Goal: Task Accomplishment & Management: Manage account settings

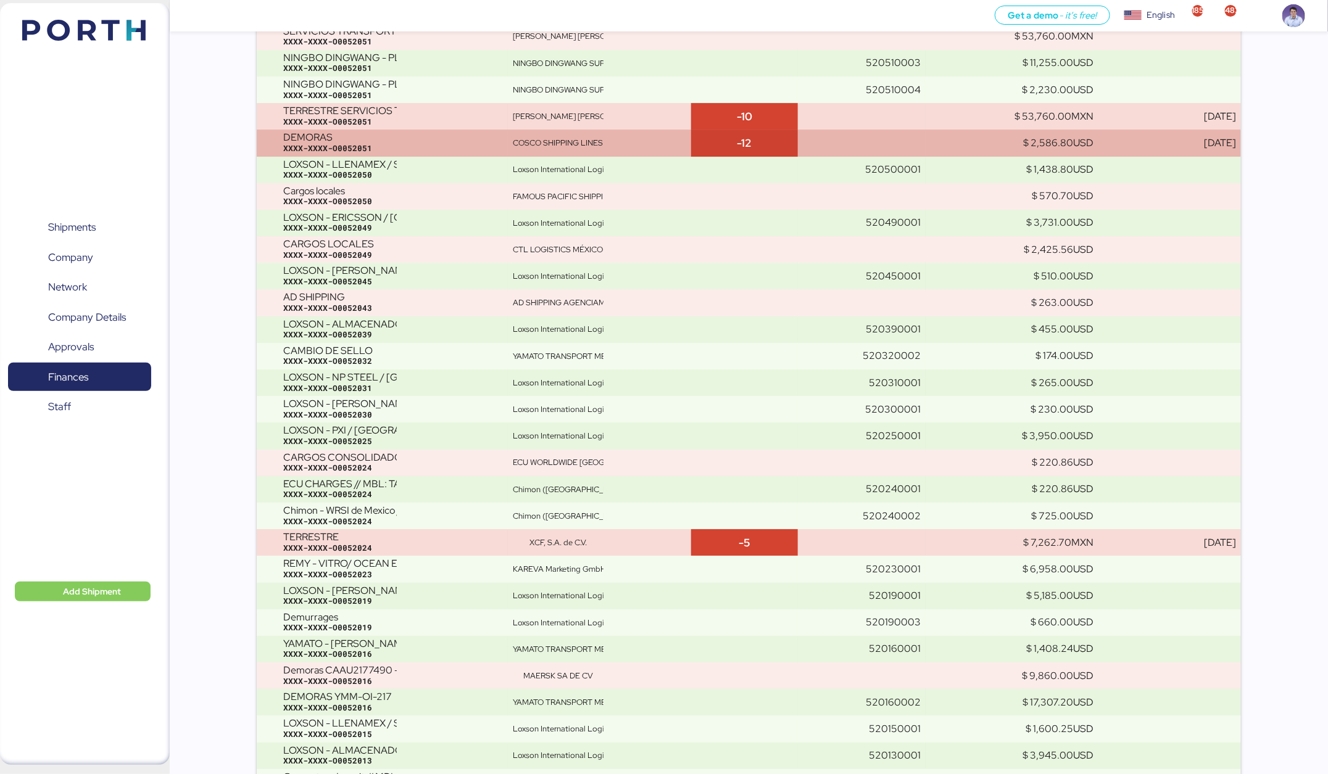
scroll to position [8836, 0]
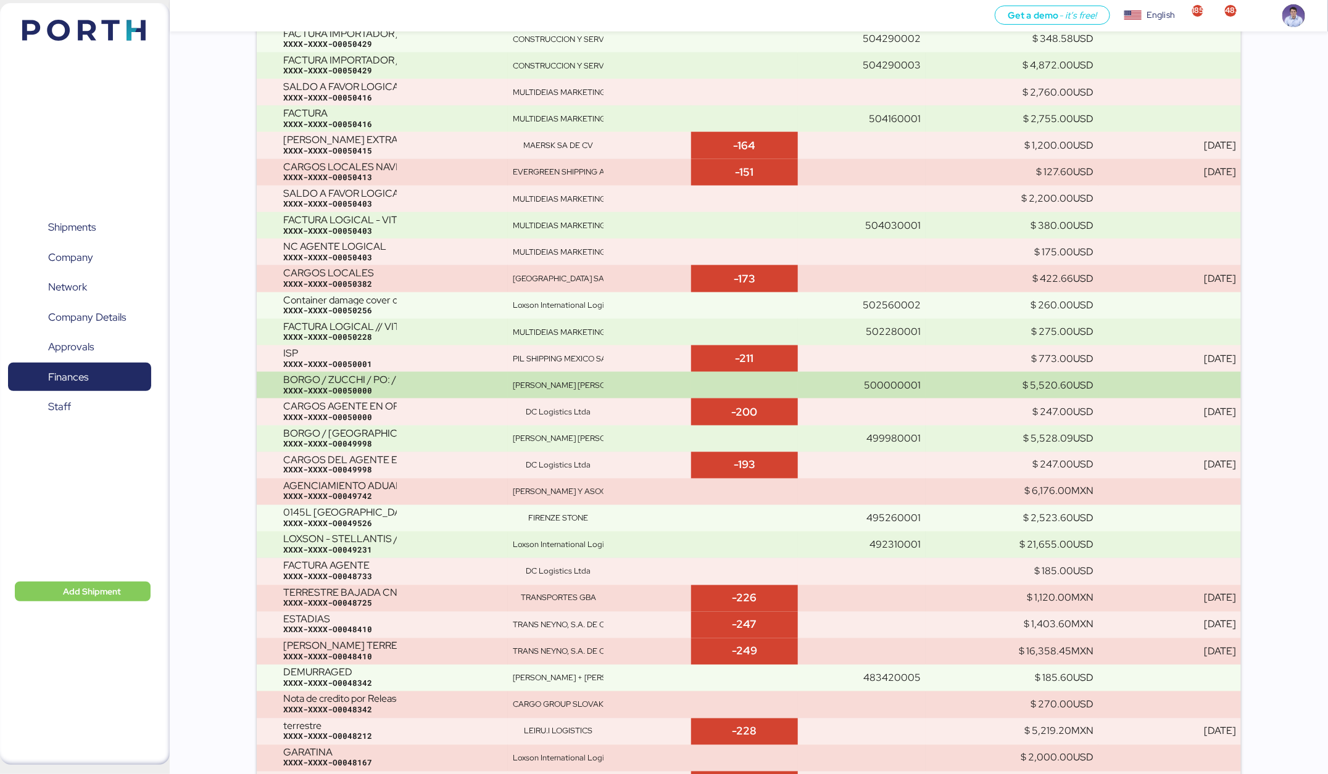
click at [528, 392] on td "MARCO ANTONIO BORGO ORNELAS" at bounding box center [599, 385] width 183 height 27
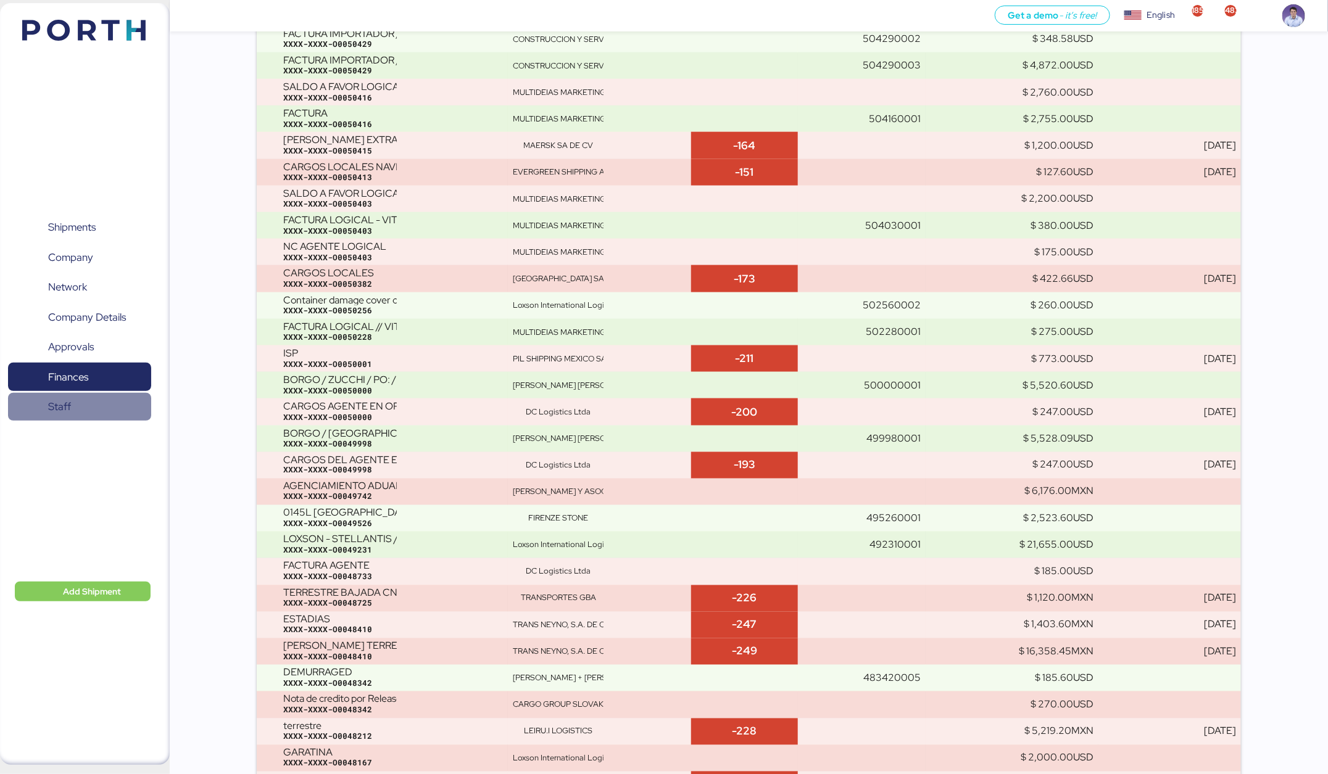
scroll to position [6172, 0]
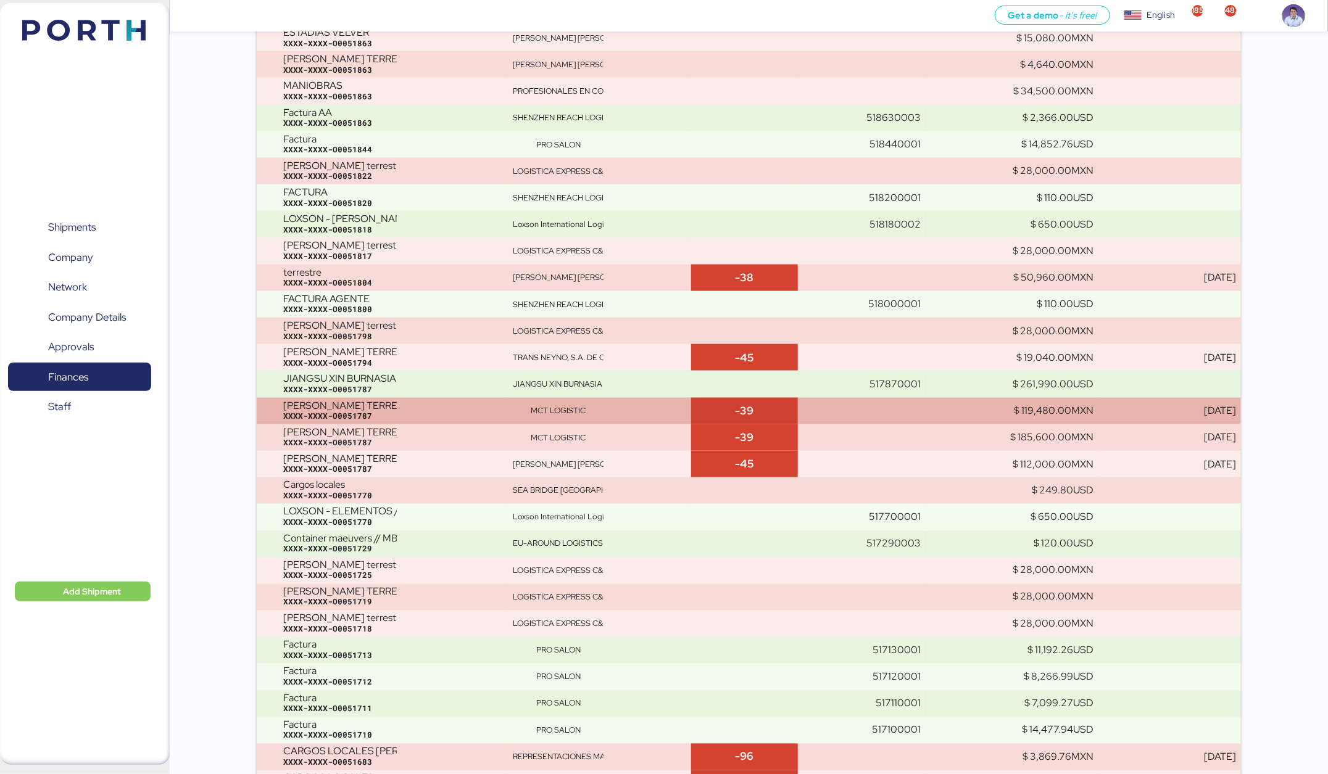
click at [427, 398] on td "FLETE TERRESTRE CAXU5738222 XXXX-XXXX-O0051787" at bounding box center [382, 411] width 251 height 27
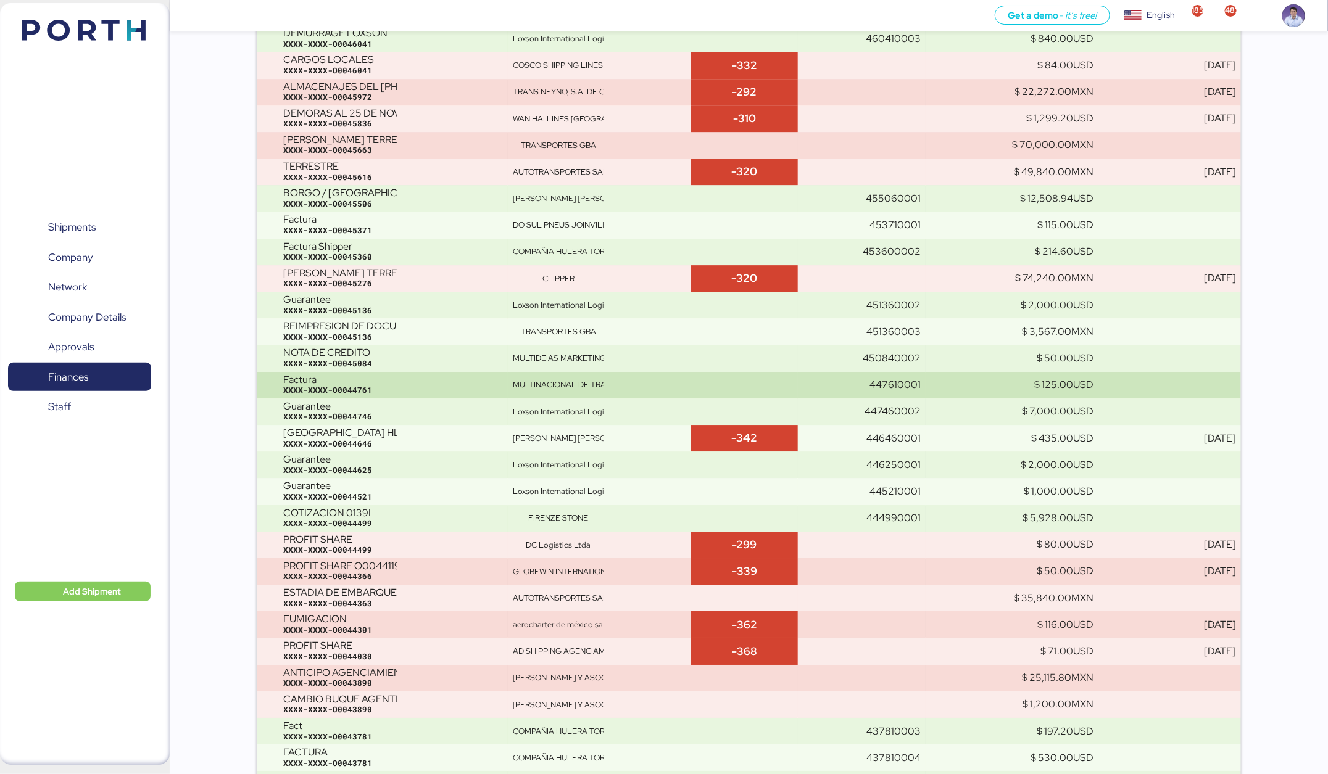
click at [354, 375] on div "Factura" at bounding box center [340, 380] width 114 height 11
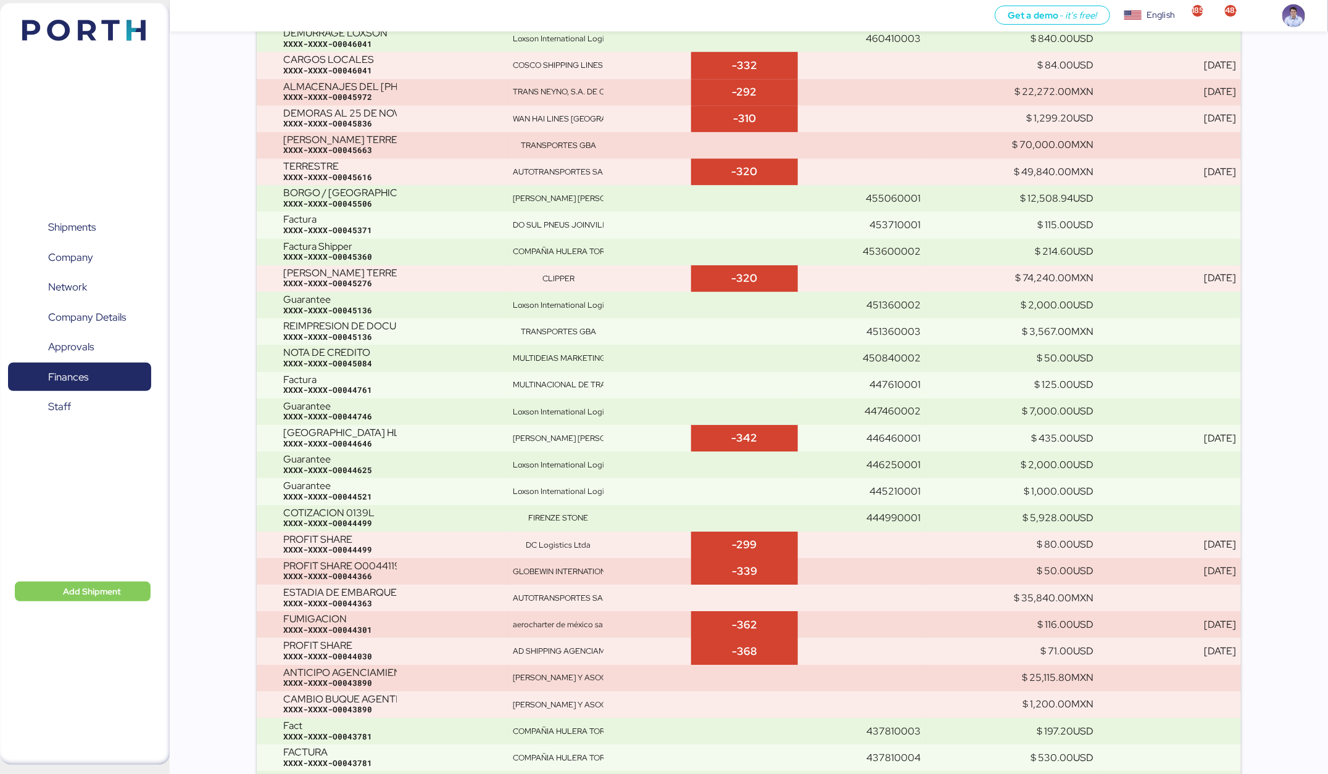
scroll to position [13365, 0]
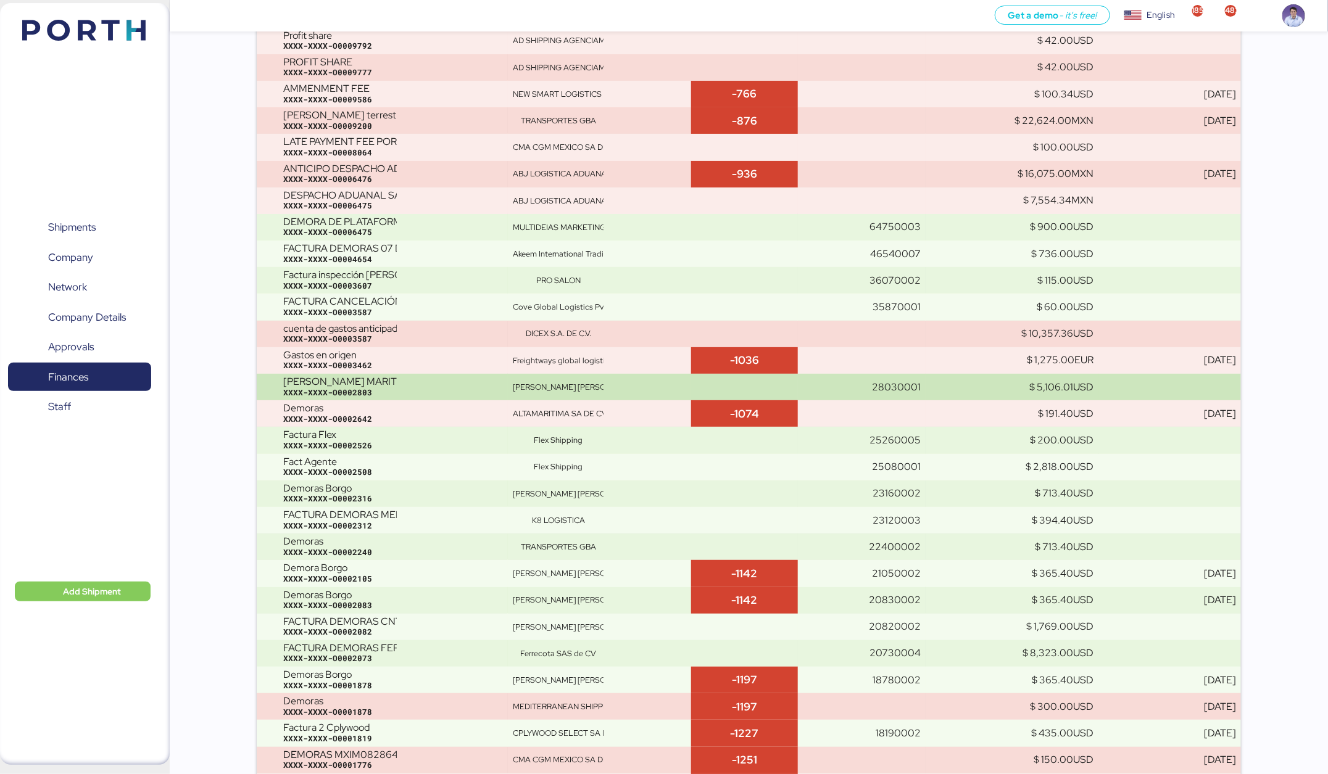
click at [549, 382] on div "[PERSON_NAME] [PERSON_NAME] [PERSON_NAME]" at bounding box center [558, 387] width 91 height 11
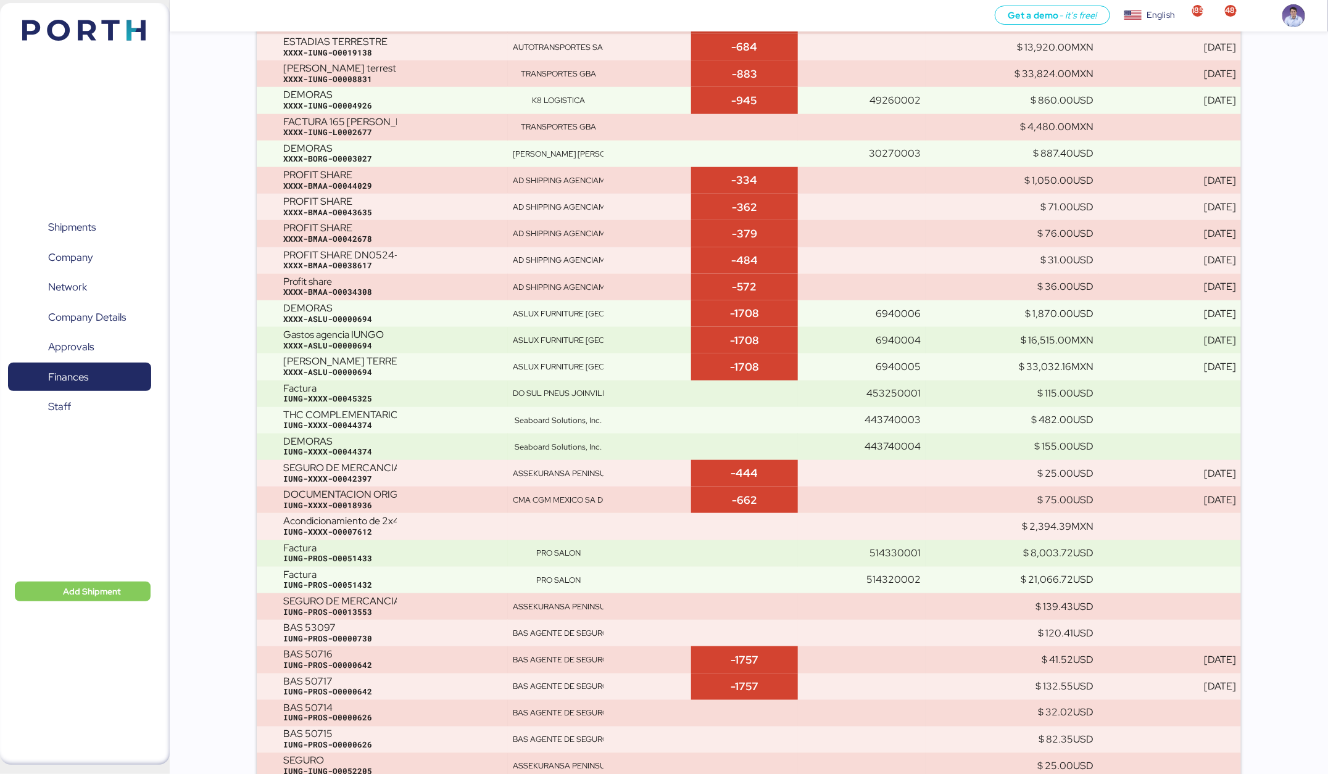
scroll to position [9902, 0]
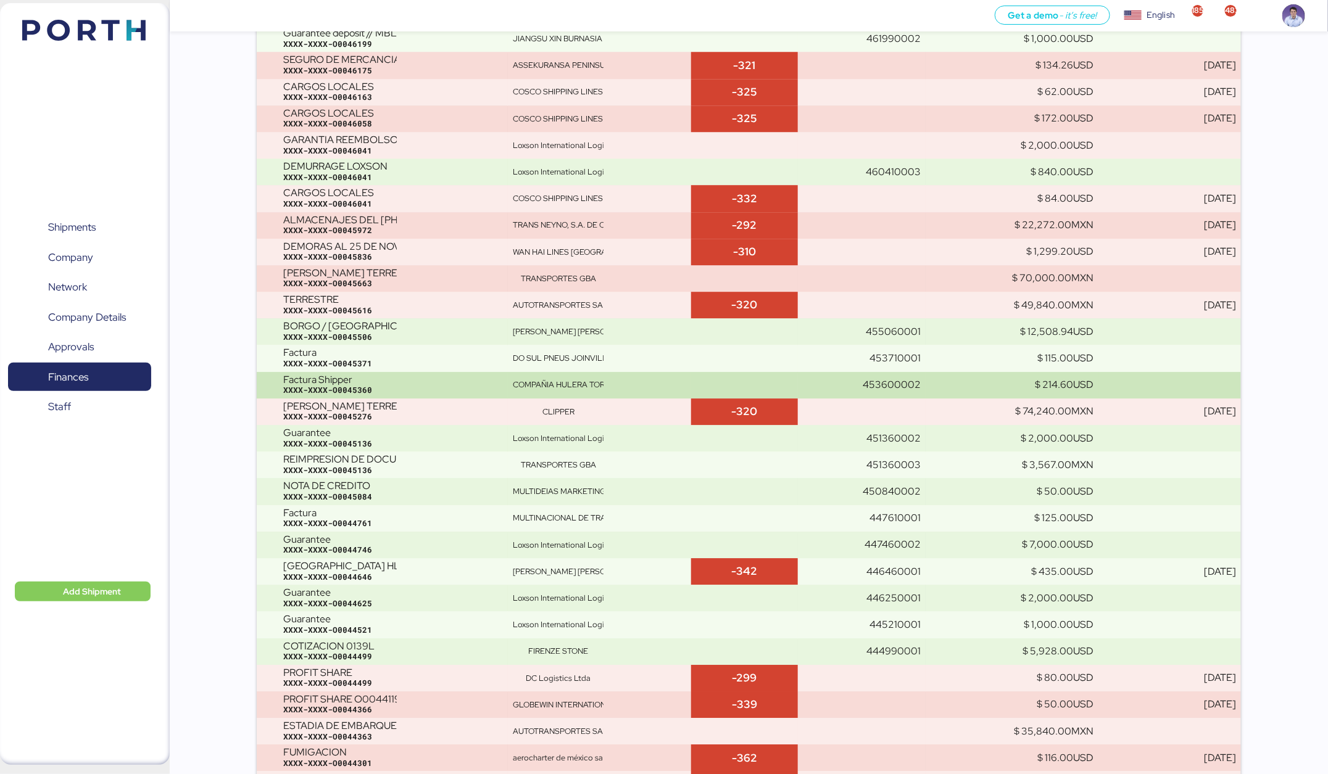
click at [512, 381] on td "COMPAÑIA HULERA TORNEL" at bounding box center [599, 385] width 183 height 27
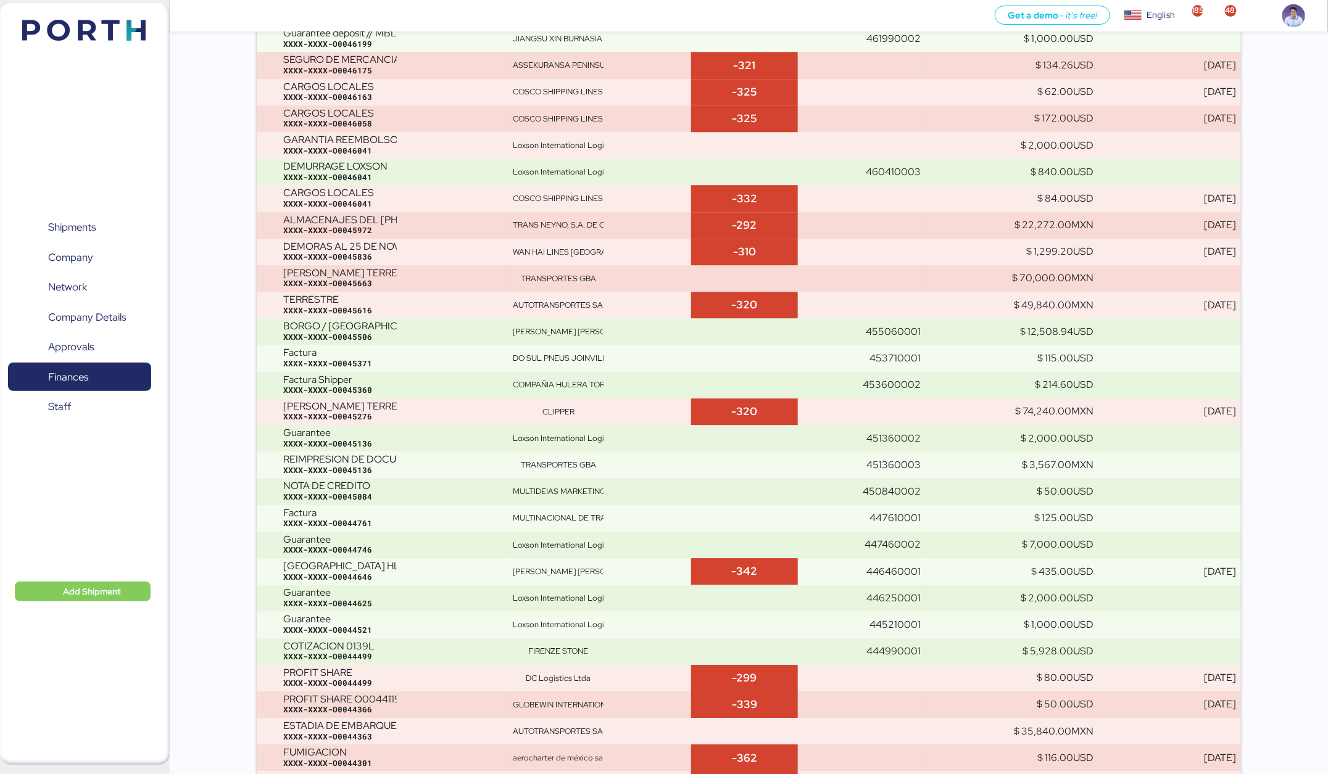
scroll to position [9475, 0]
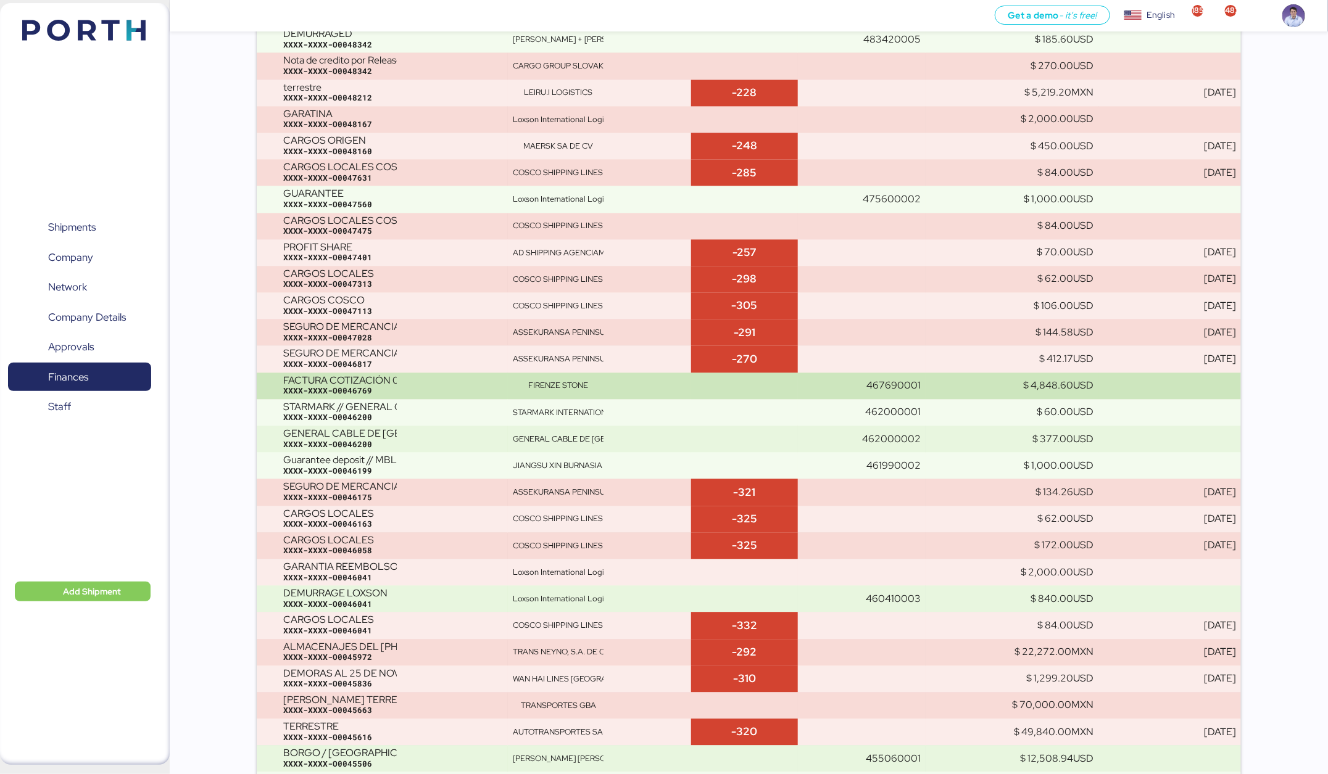
click at [384, 376] on div "FACTURA COTIZACIÓN 0143L" at bounding box center [340, 380] width 114 height 11
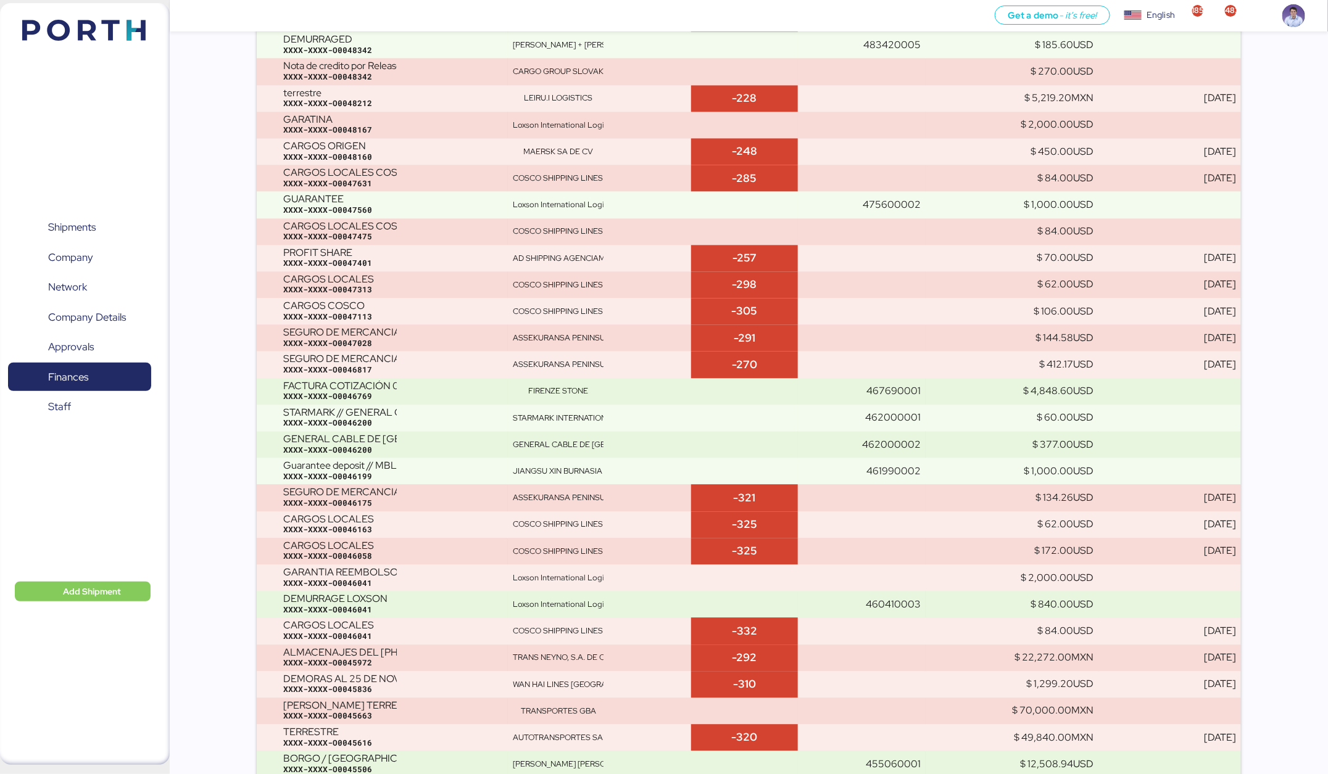
scroll to position [10162, 0]
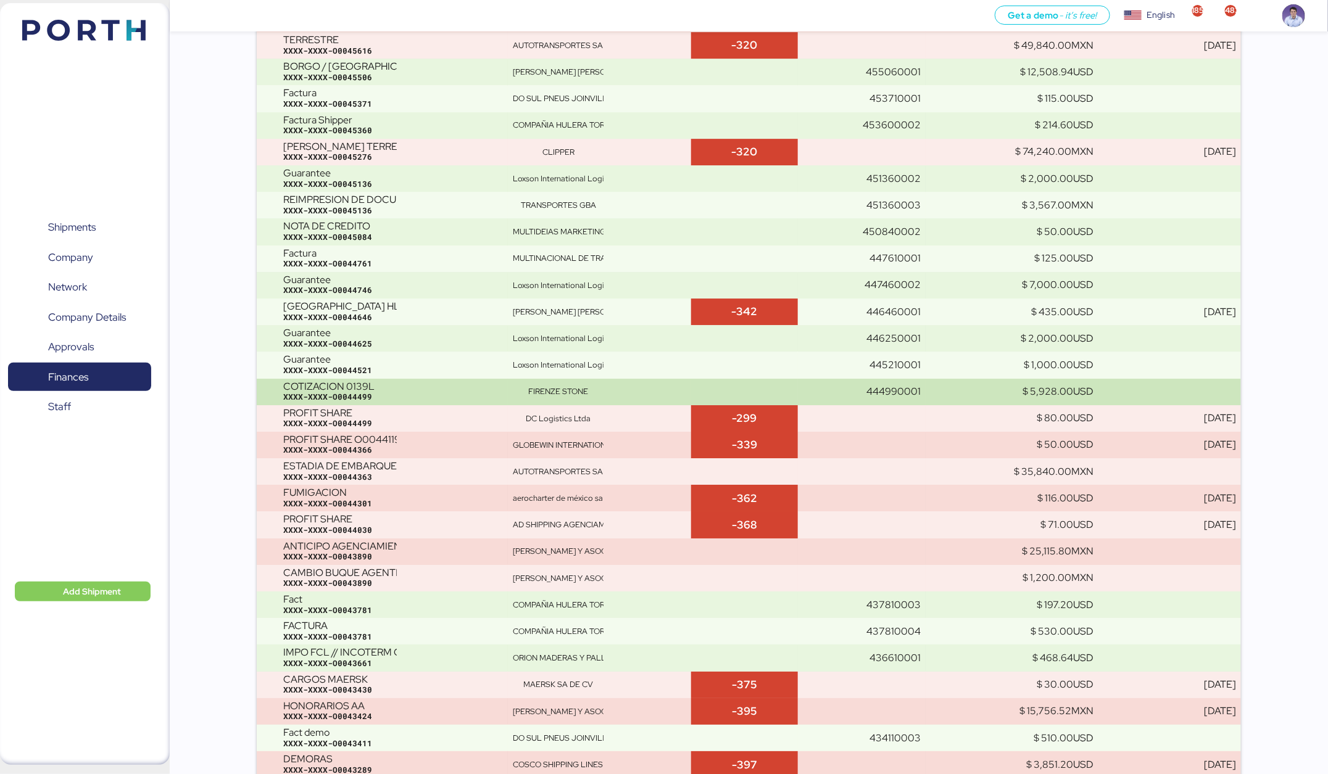
click at [549, 391] on div "FIRENZE STONE" at bounding box center [558, 391] width 91 height 11
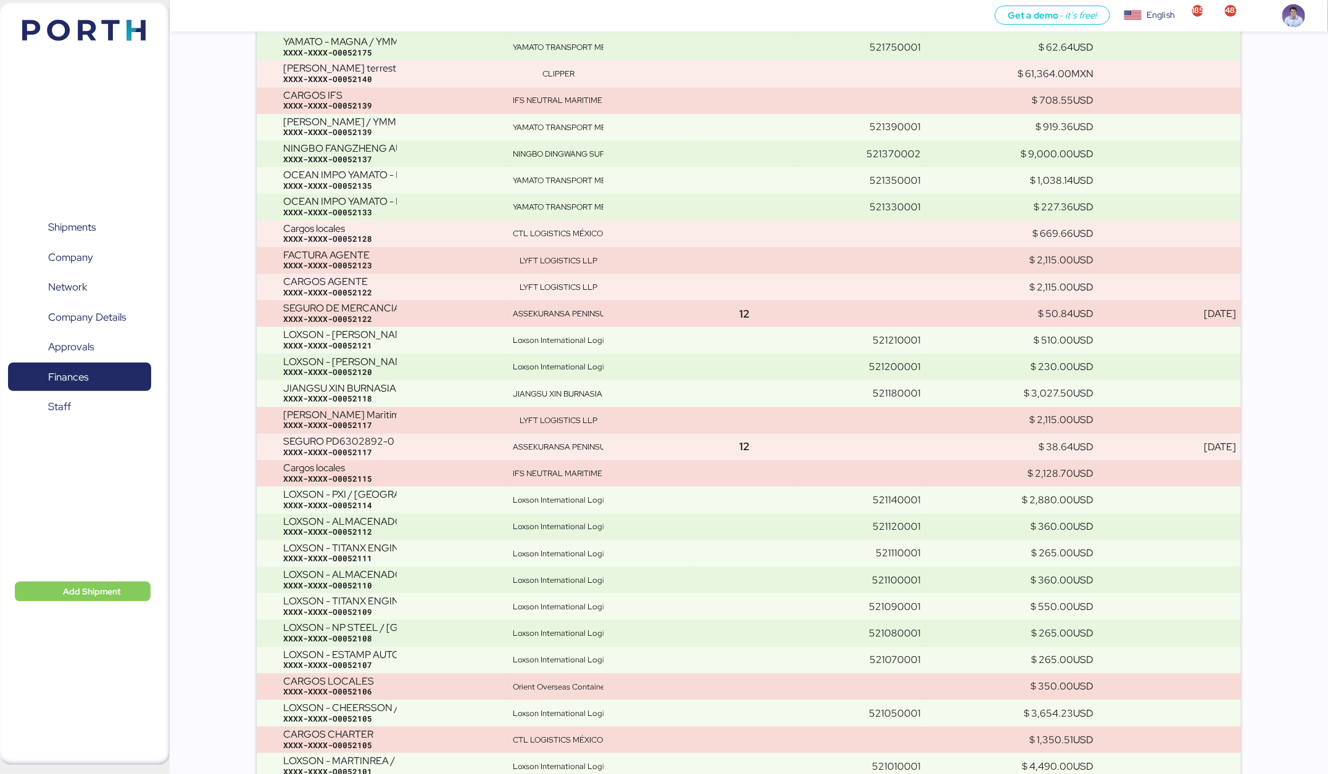
scroll to position [9475, 0]
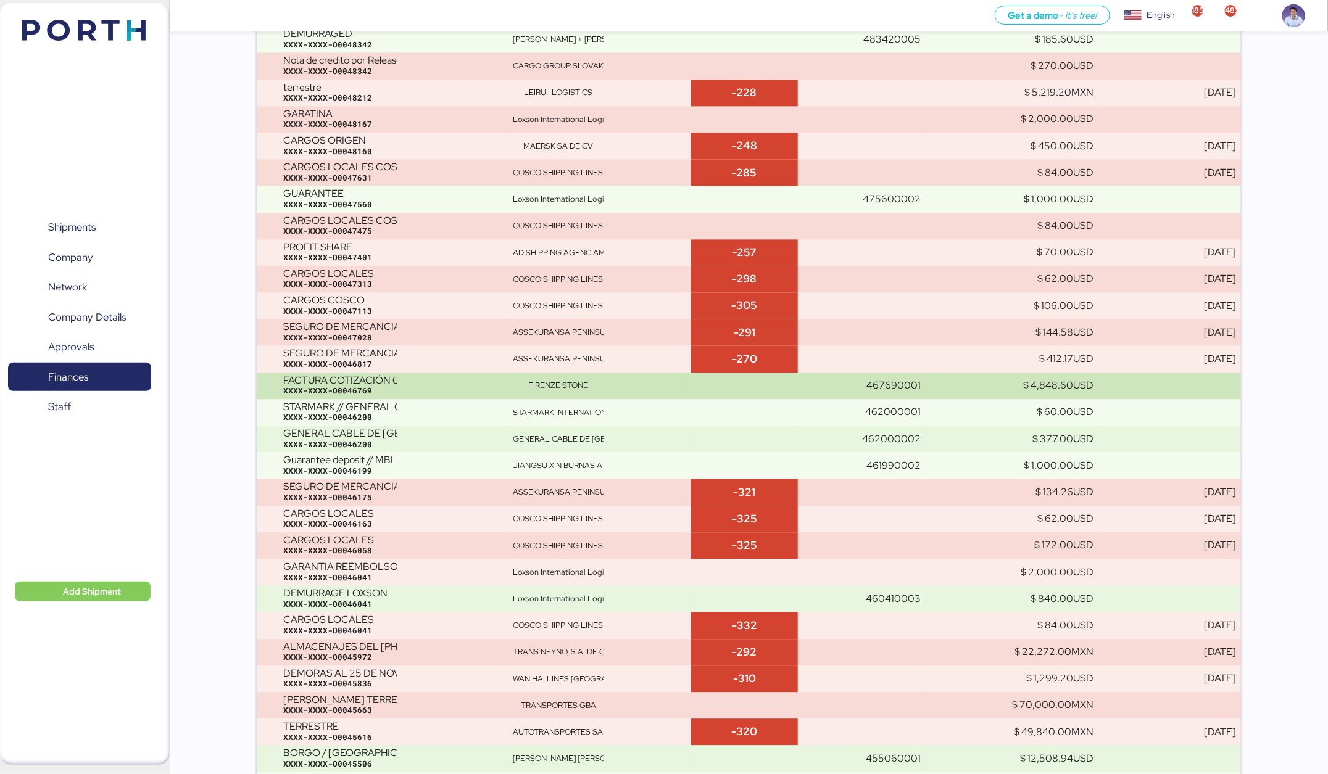
click at [373, 387] on div "XXXX-XXXX-O0046769" at bounding box center [393, 391] width 220 height 11
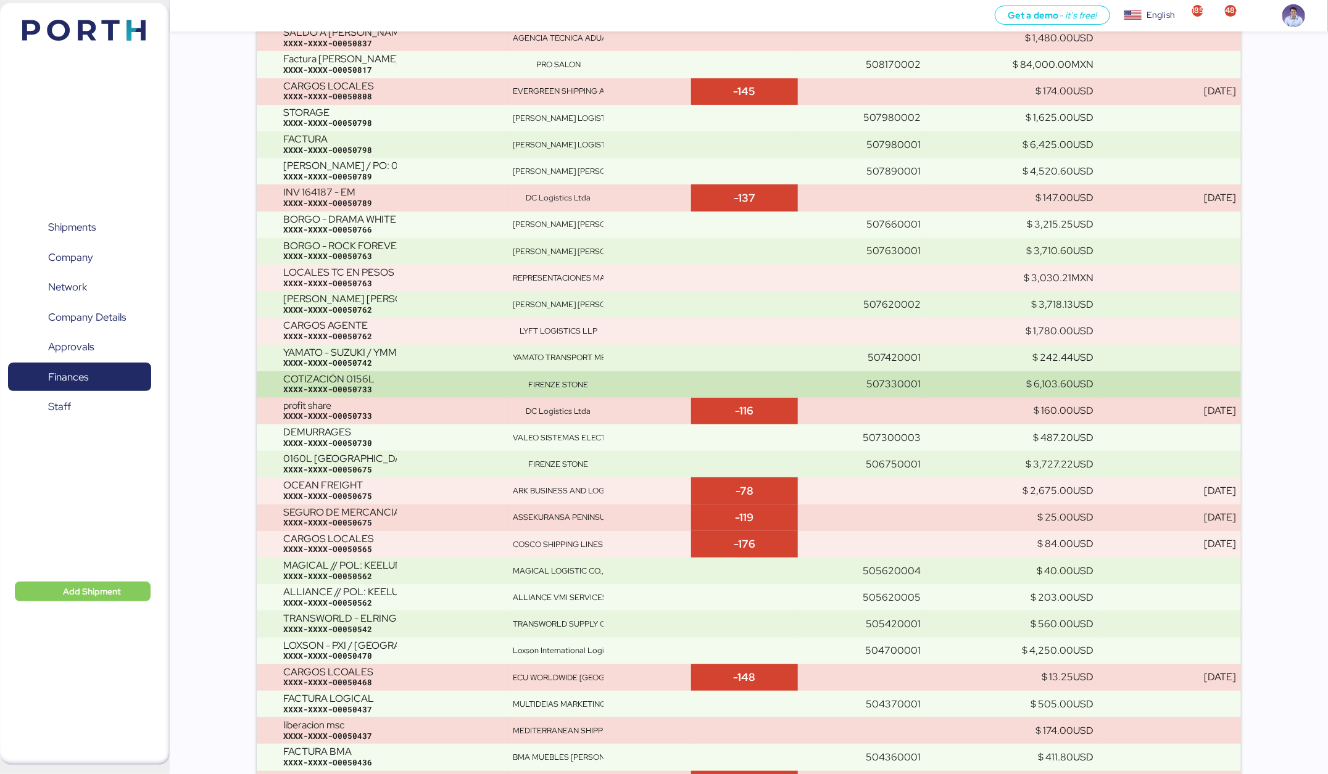
click at [583, 371] on td "FIRENZE STONE" at bounding box center [599, 384] width 183 height 27
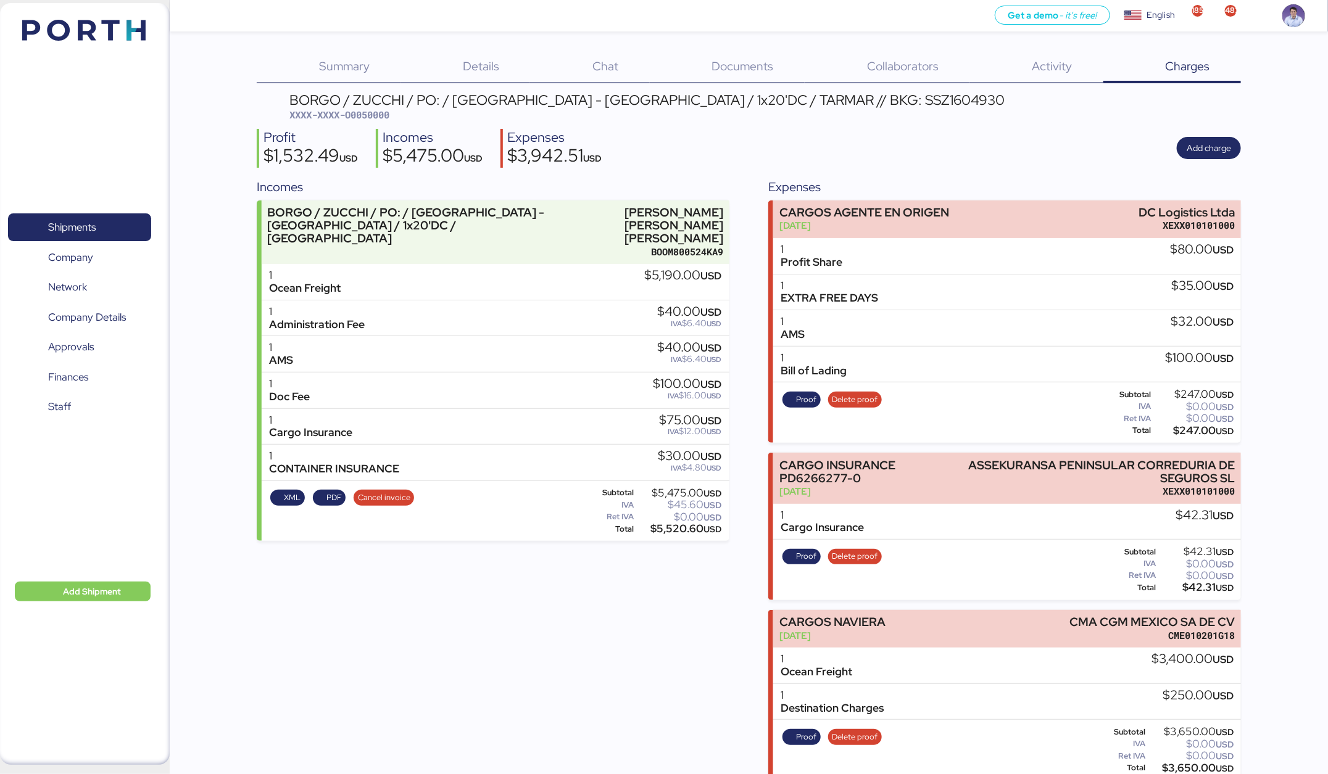
click at [522, 631] on div "Incomes BORGO / ZUCCHI / PO: / VITORIA - ALTAMIRA / 1x20'DC / TARMAR MARCO ANTO…" at bounding box center [493, 551] width 473 height 747
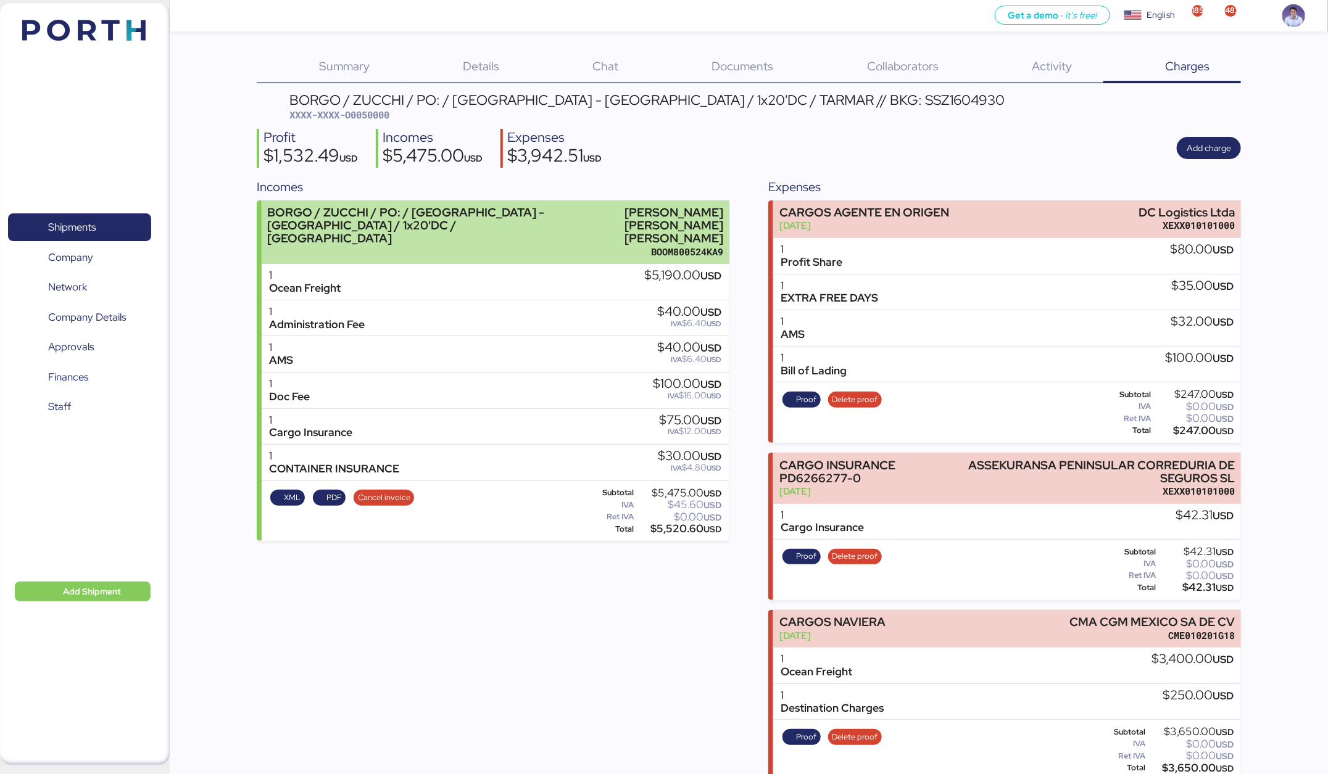
click at [601, 246] on div "BOOM800524KA9" at bounding box center [647, 252] width 151 height 13
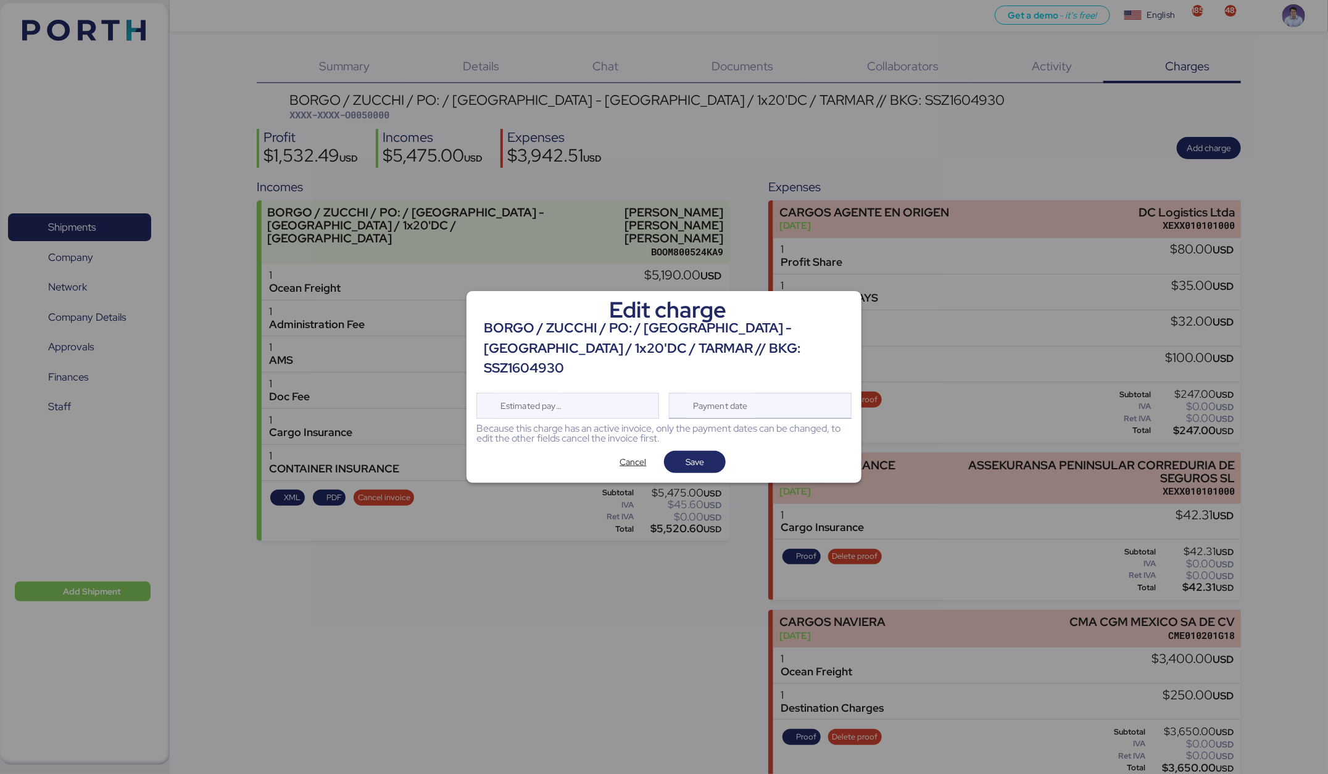
click at [717, 394] on div "Payment date" at bounding box center [720, 406] width 73 height 25
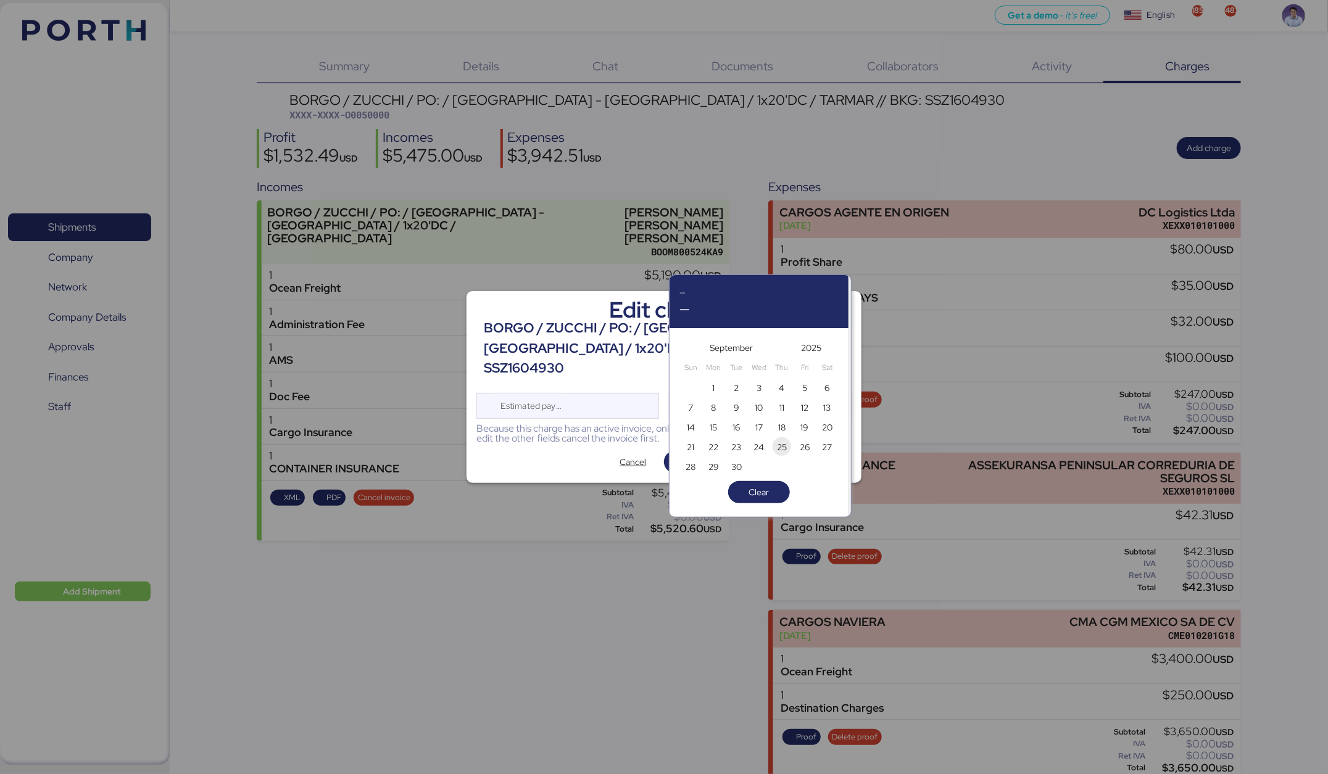
click at [779, 447] on span "25" at bounding box center [782, 447] width 10 height 15
type input "Sep 25, 2025"
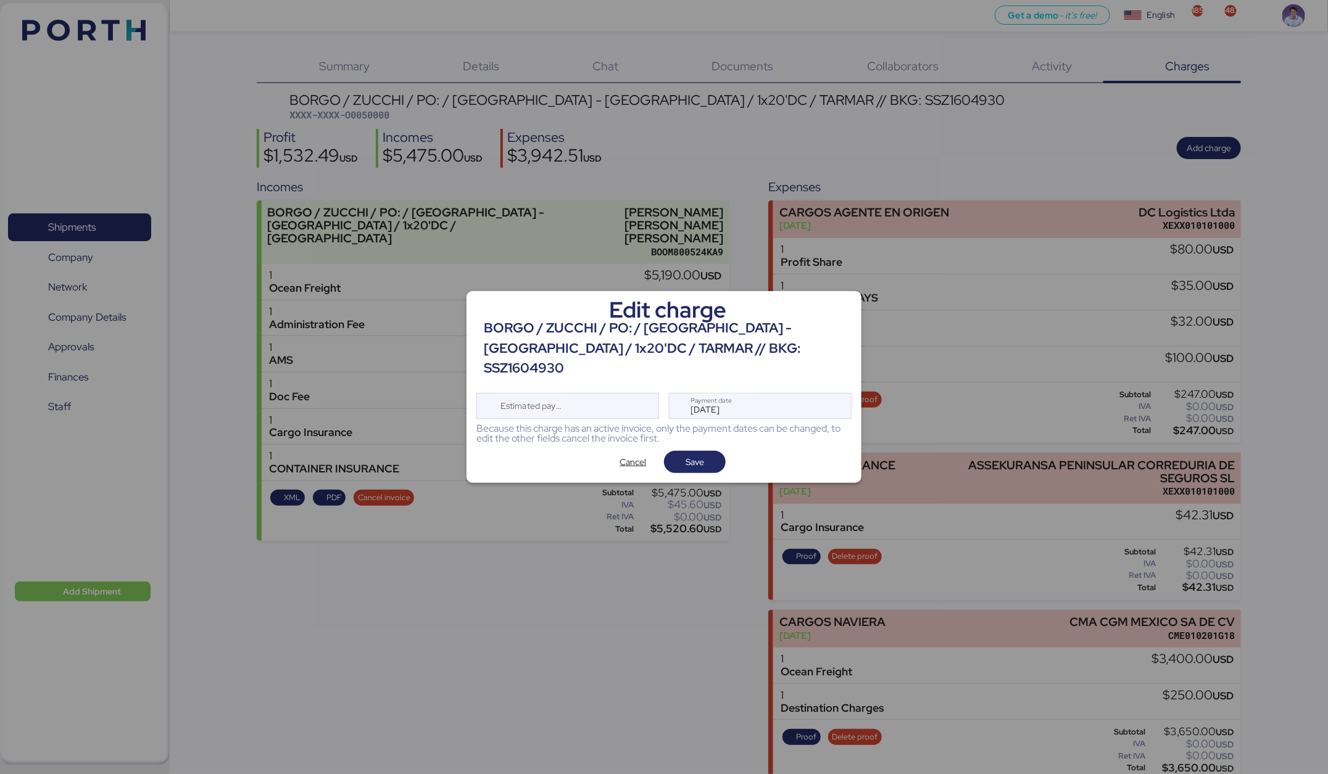
click at [696, 464] on div "Edit charge BORGO / ZUCCHI / PO: / VITORIA - ALTAMIRA / 1x20'DC / TARMAR // BKG…" at bounding box center [664, 387] width 395 height 193
click at [697, 455] on span "Save" at bounding box center [695, 462] width 19 height 15
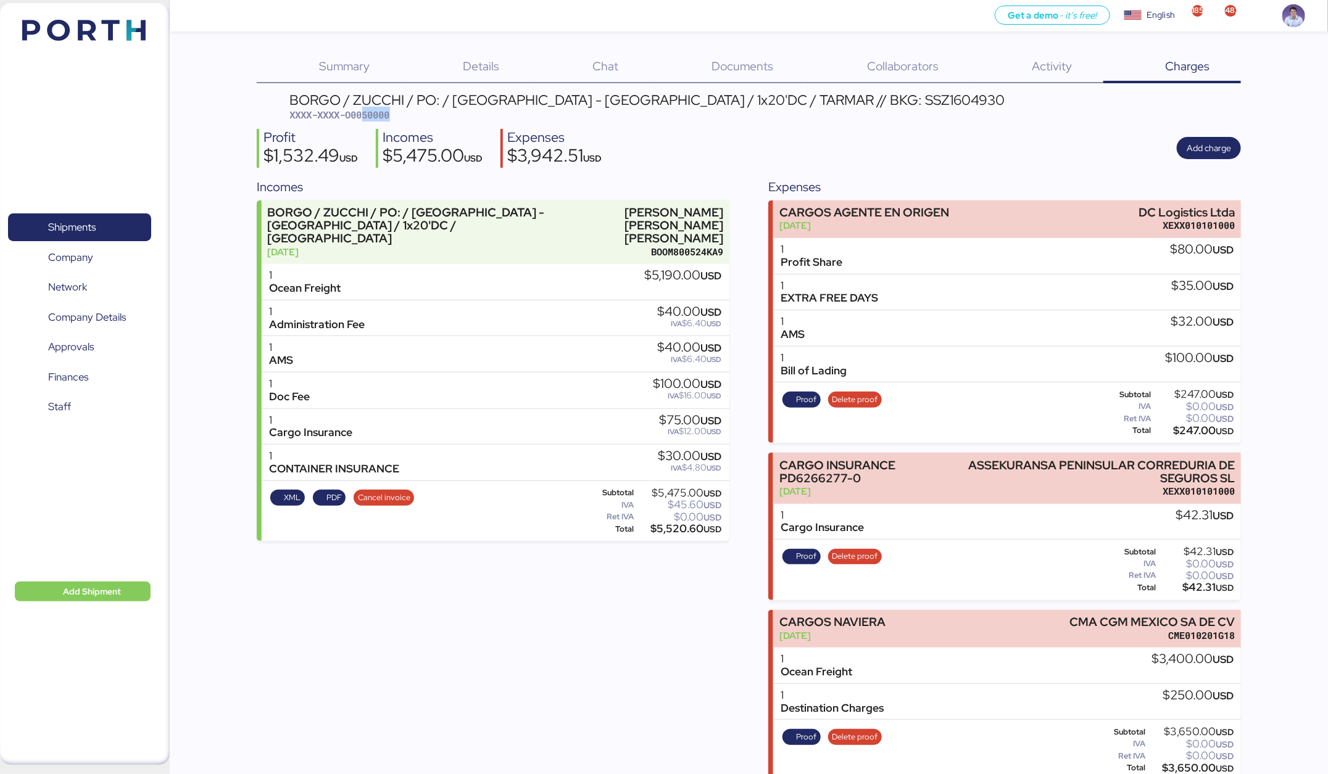
drag, startPoint x: 366, startPoint y: 117, endPoint x: 439, endPoint y: 117, distance: 73.4
click at [439, 117] on div "BORGO / ZUCCHI / PO: / VITORIA - ALTAMIRA / 1x20'DC / TARMAR // BKG: SSZ1604930…" at bounding box center [647, 107] width 715 height 29
copy span "50000"
click at [554, 158] on div "$3,942.51 USD" at bounding box center [554, 157] width 94 height 21
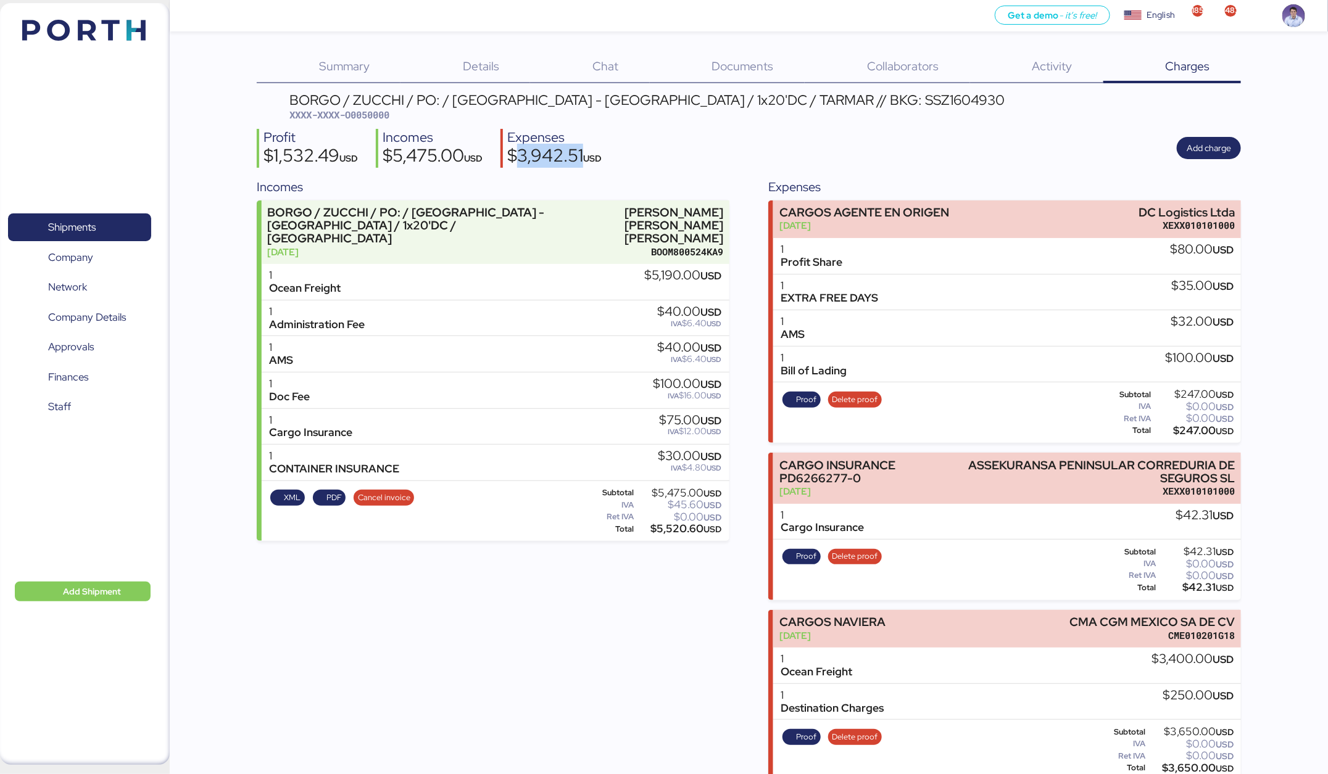
copy div "3,942.51"
click at [414, 155] on div "$5,475.00 USD" at bounding box center [433, 157] width 100 height 21
copy div "5,475.00"
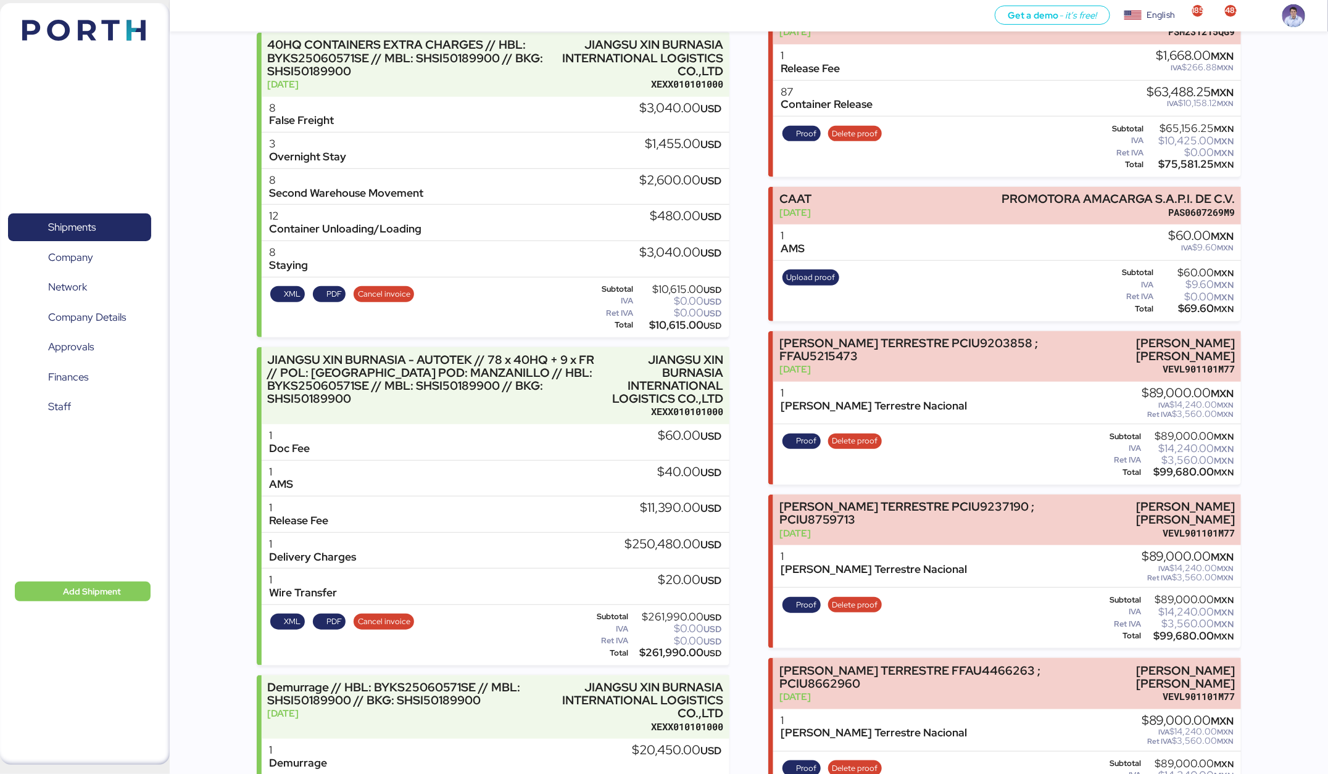
scroll to position [348, 0]
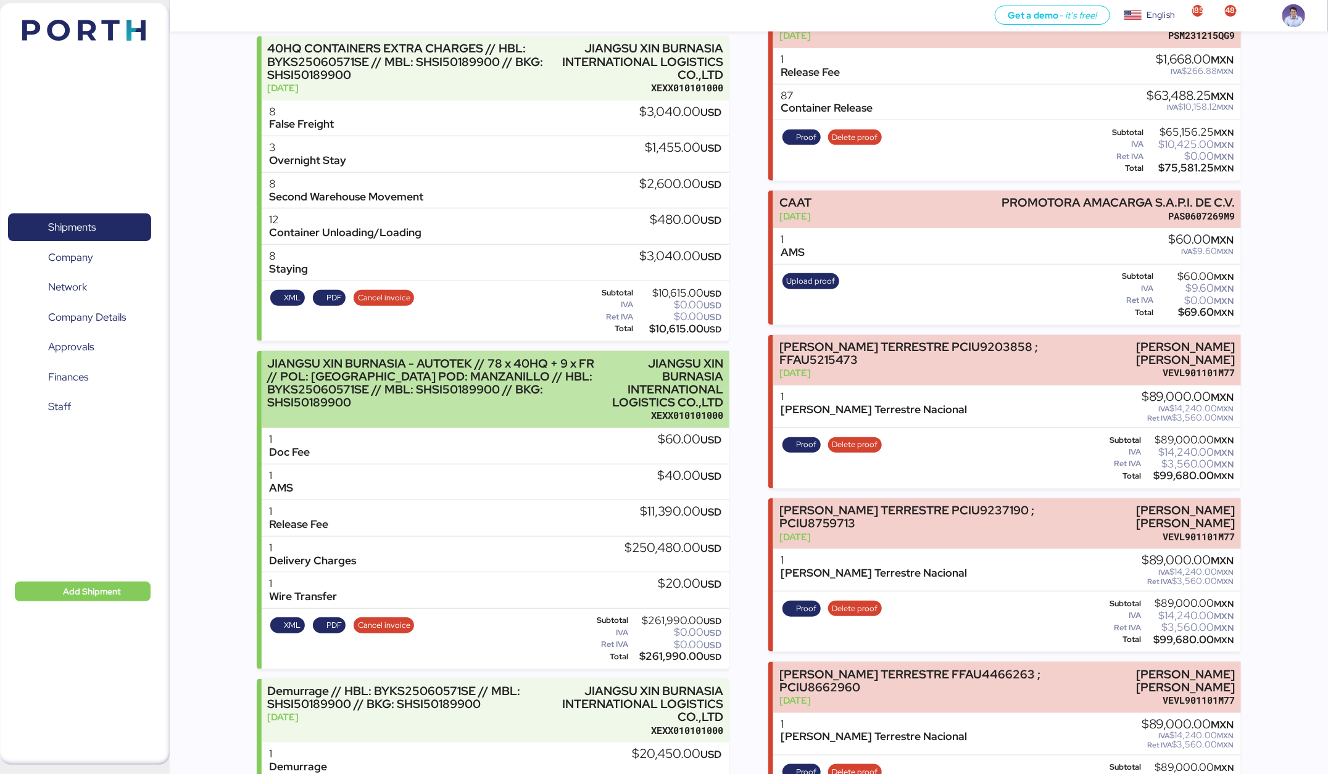
click at [581, 386] on div "JIANGSU XIN BURNASIA - AUTOTEK // 78 x 40HQ + 9 x FR // POL: [GEOGRAPHIC_DATA] …" at bounding box center [434, 383] width 335 height 52
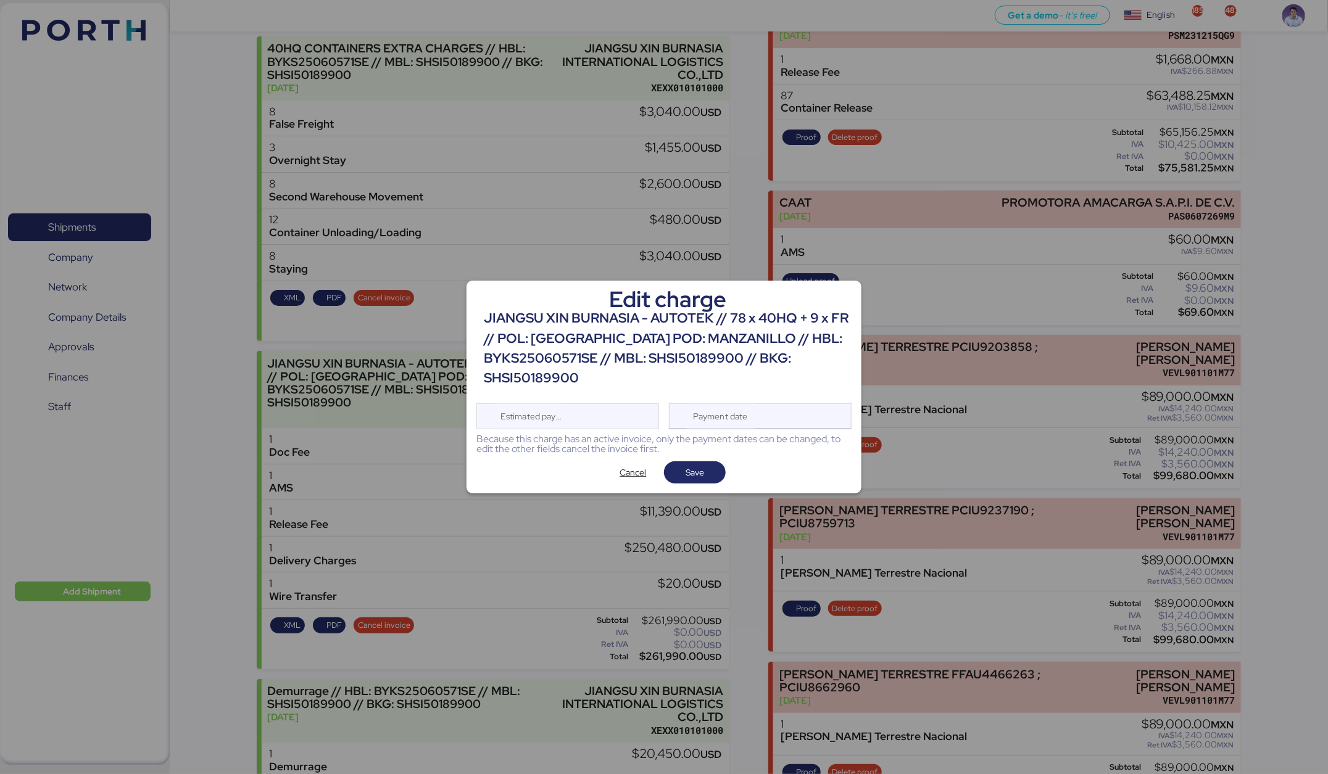
click at [749, 424] on div "Payment date" at bounding box center [720, 416] width 73 height 25
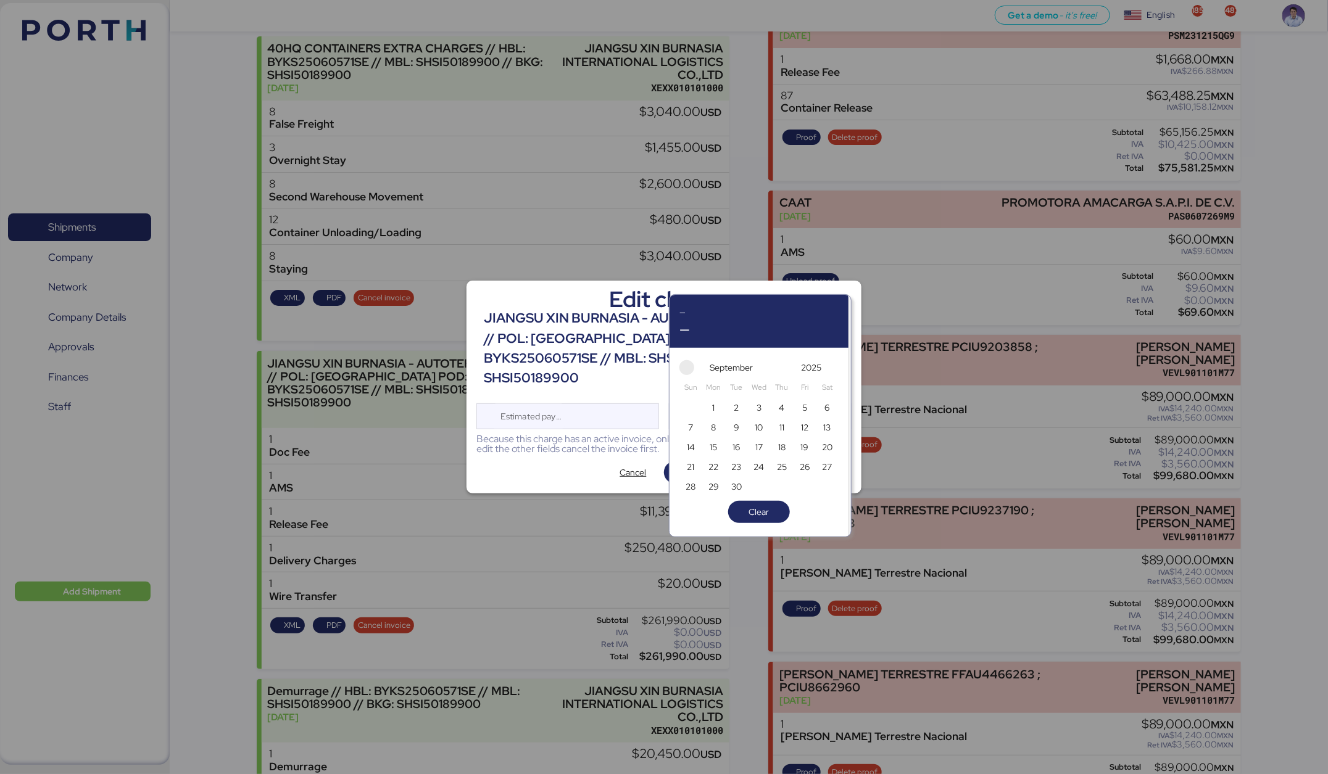
click at [683, 362] on span "button" at bounding box center [686, 367] width 15 height 15
click at [751, 487] on span "27" at bounding box center [759, 486] width 19 height 19
type input "Aug 27, 2025"
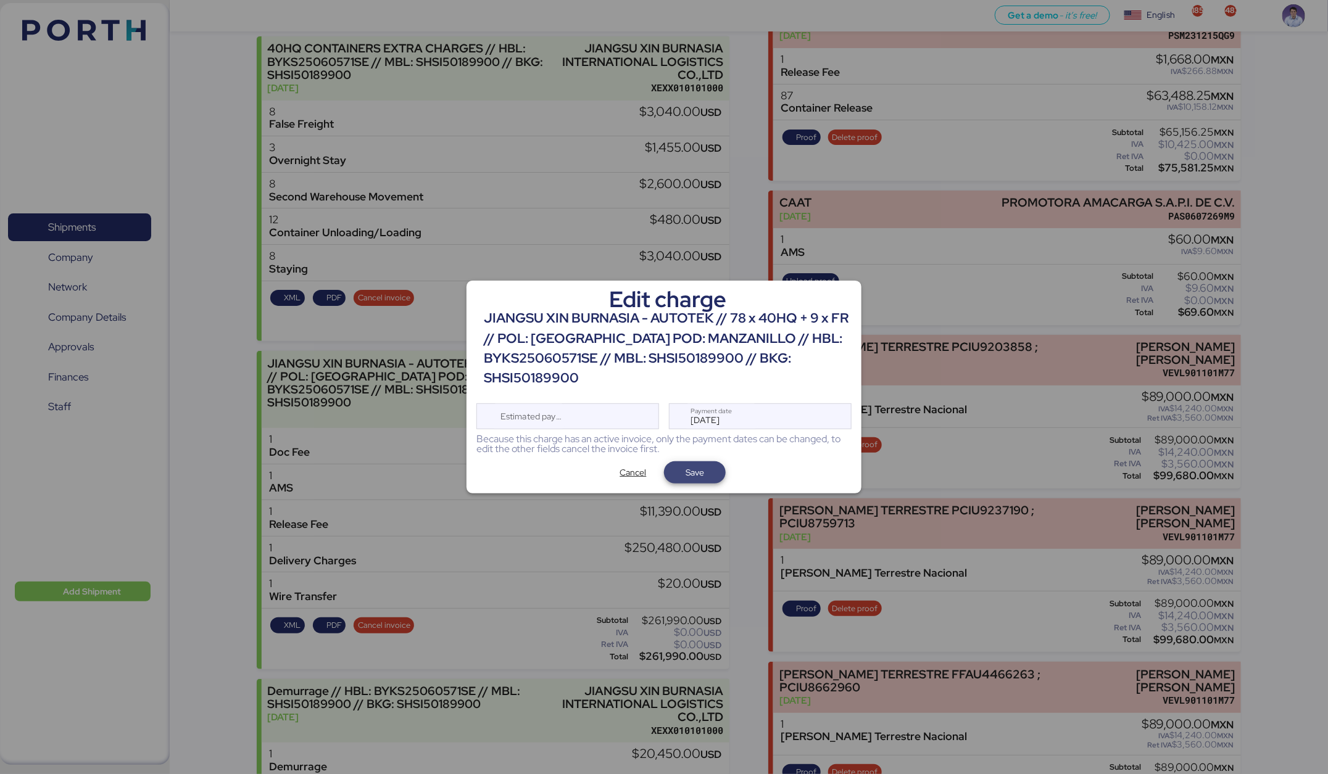
click at [688, 476] on span "Save" at bounding box center [695, 472] width 19 height 15
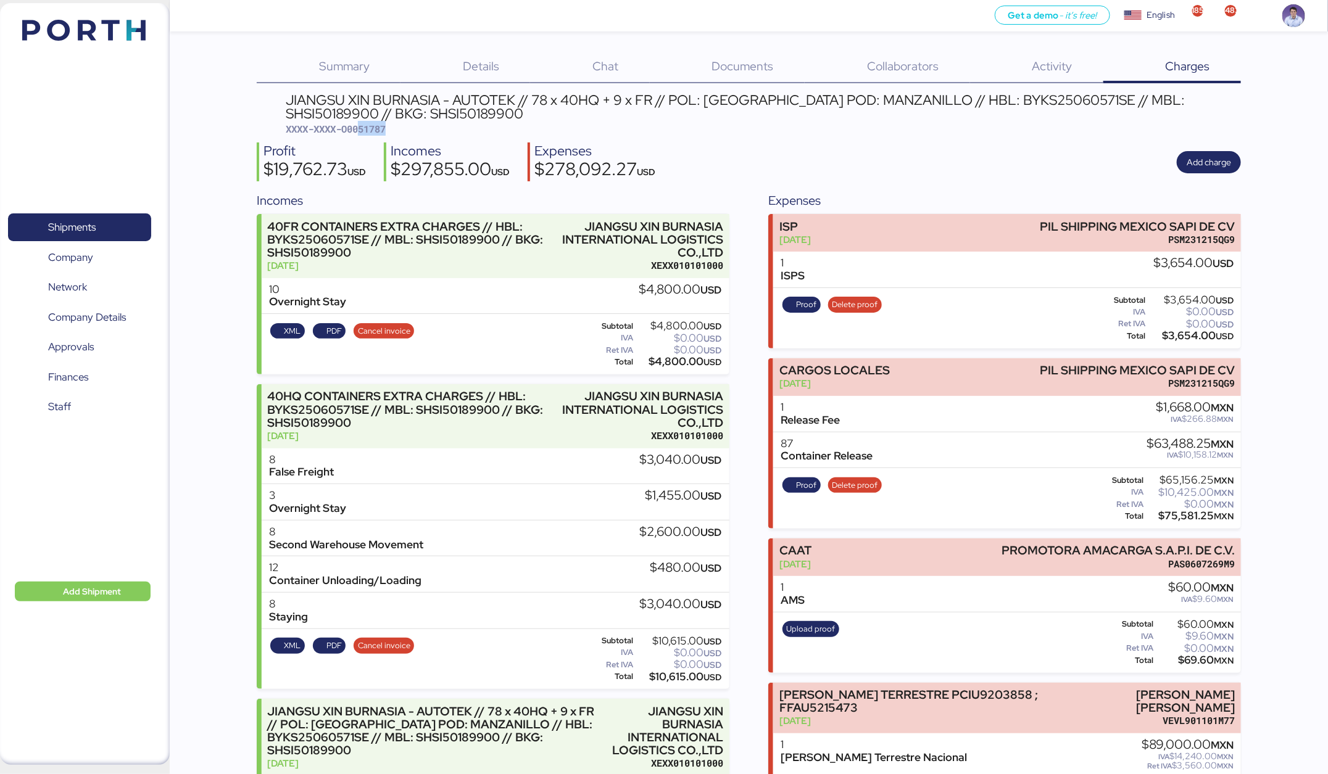
drag, startPoint x: 362, startPoint y: 128, endPoint x: 428, endPoint y: 134, distance: 66.3
click at [428, 134] on div "JIANGSU XIN BURNASIA - AUTOTEK // 78 x 40HQ + 9 x FR // POL: SHANGHAI POD: MANZ…" at bounding box center [763, 114] width 955 height 43
copy span "51787"
click at [596, 160] on div "$278,092.27 USD" at bounding box center [594, 170] width 121 height 21
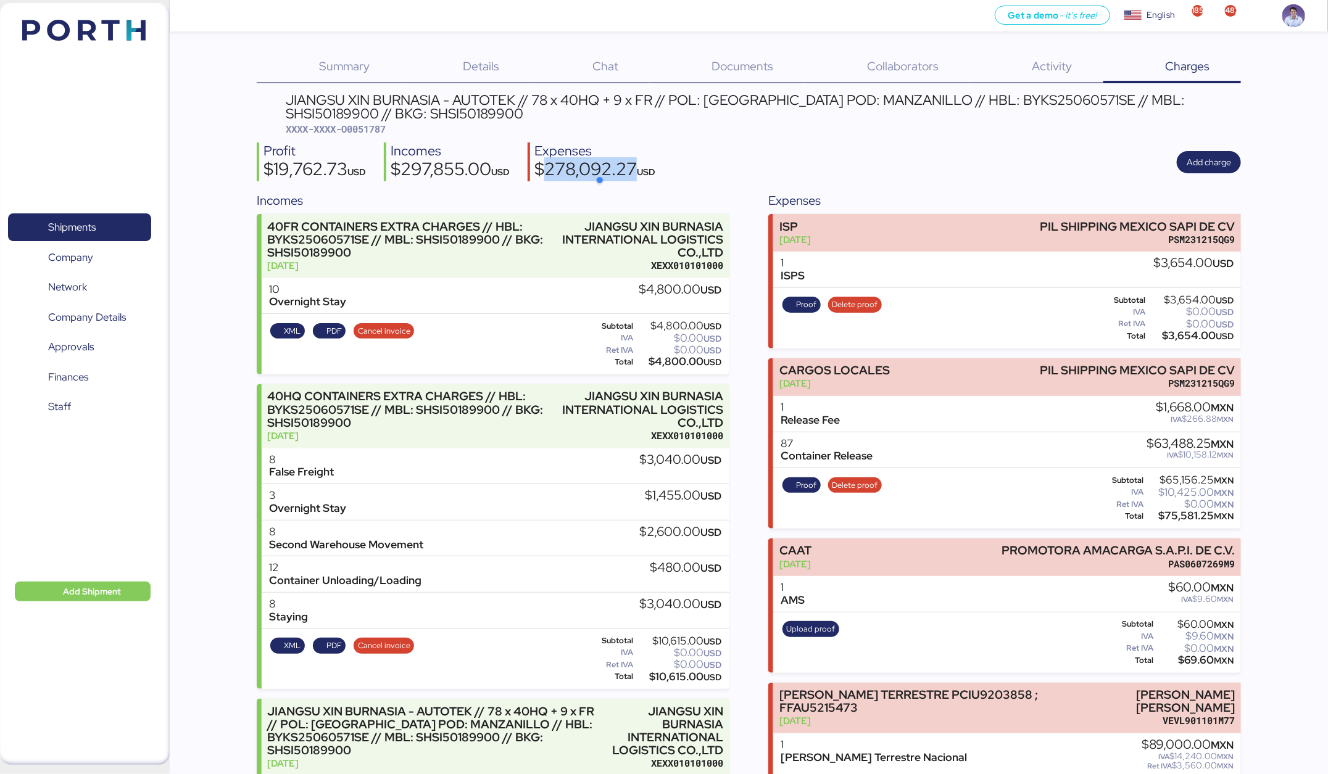
copy div "278,092.27"
click at [454, 171] on div "$297,855.00 USD" at bounding box center [450, 170] width 119 height 21
copy div "297,855.00"
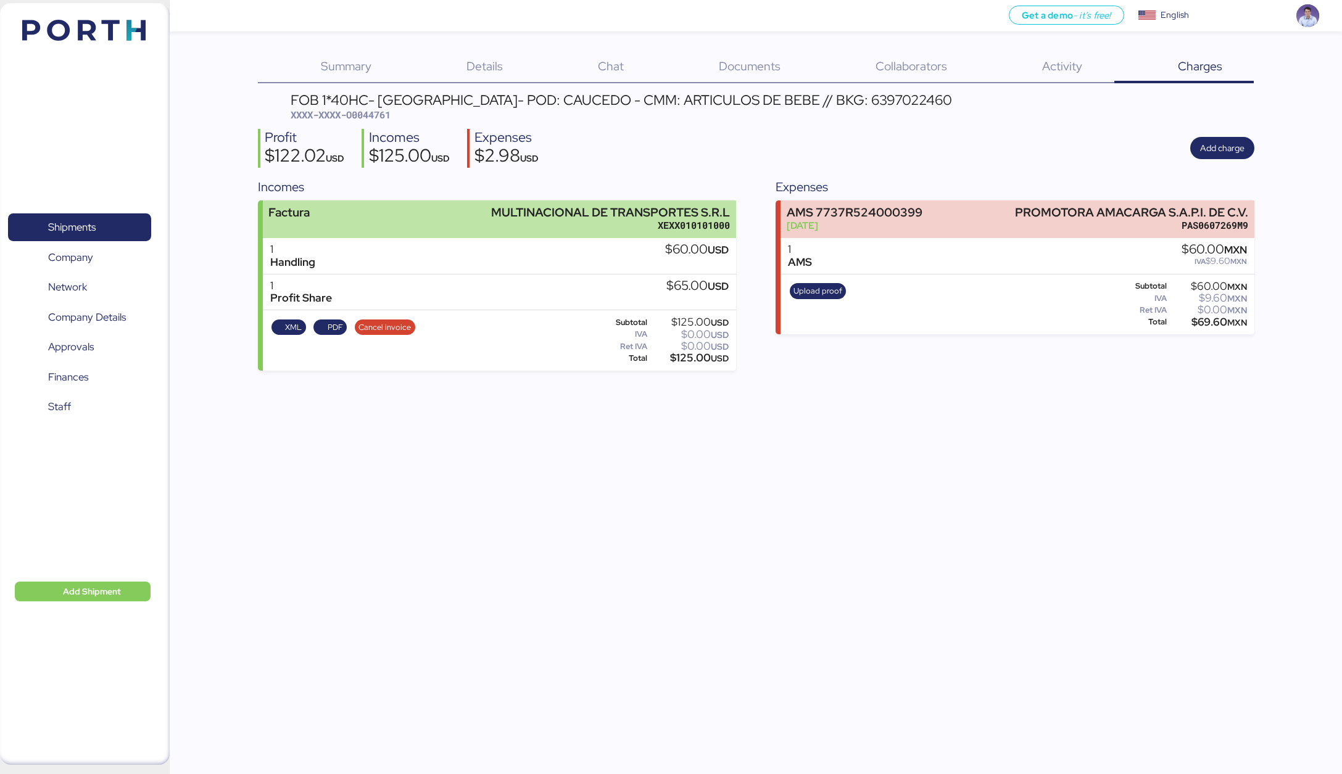
click at [641, 223] on div "XEXX010101000" at bounding box center [610, 225] width 239 height 13
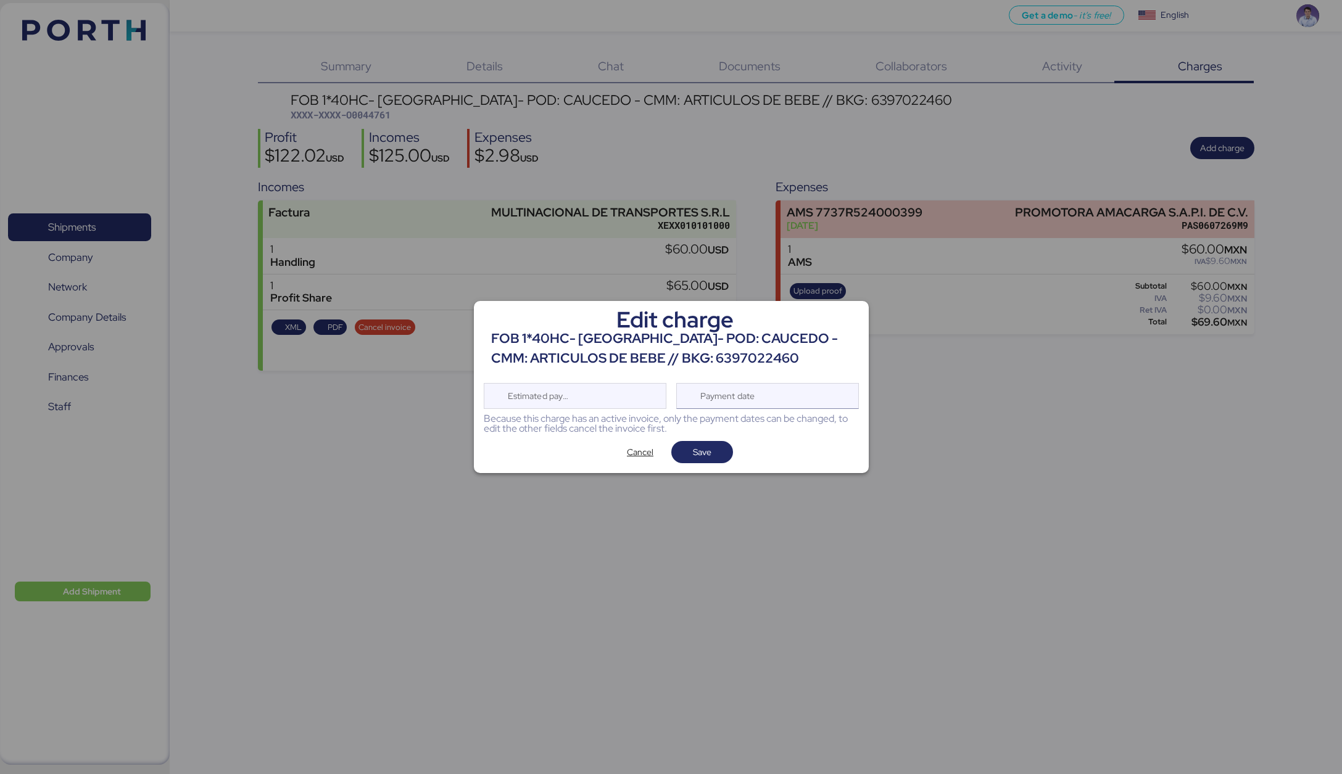
click at [749, 391] on div "Payment date" at bounding box center [728, 396] width 73 height 25
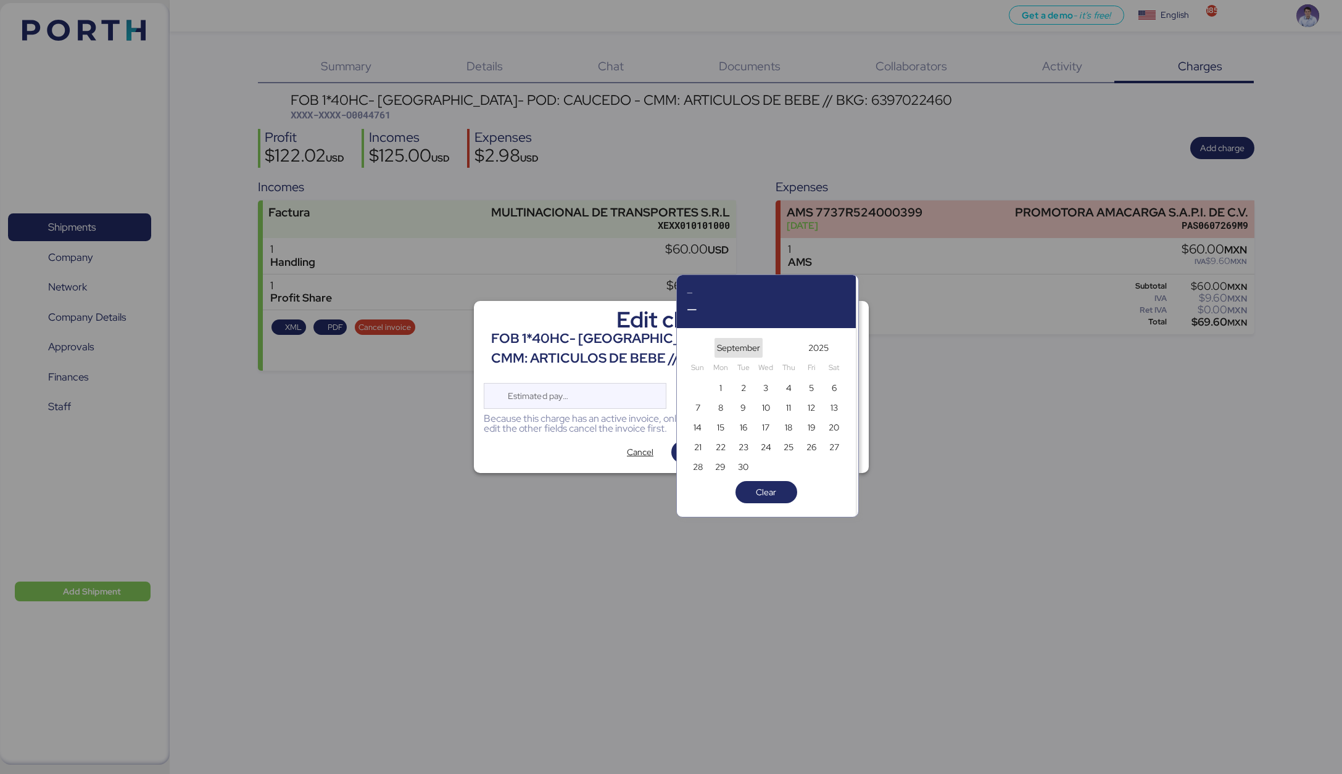
click at [726, 349] on span "September" at bounding box center [738, 348] width 43 height 15
click at [773, 362] on span "Feb" at bounding box center [766, 358] width 35 height 22
click at [742, 445] on span "18" at bounding box center [743, 447] width 7 height 15
type input "Feb 18, 2025"
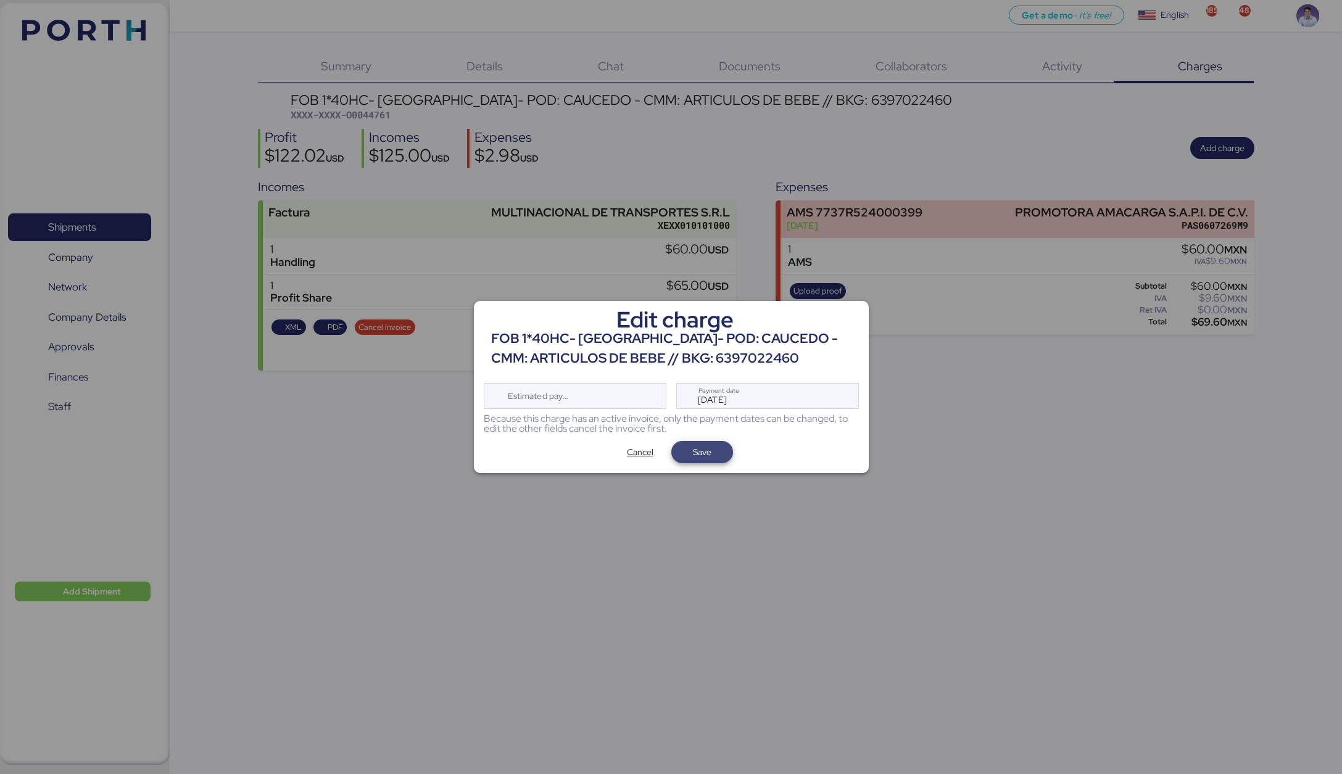
click at [716, 452] on span "Save" at bounding box center [702, 452] width 42 height 17
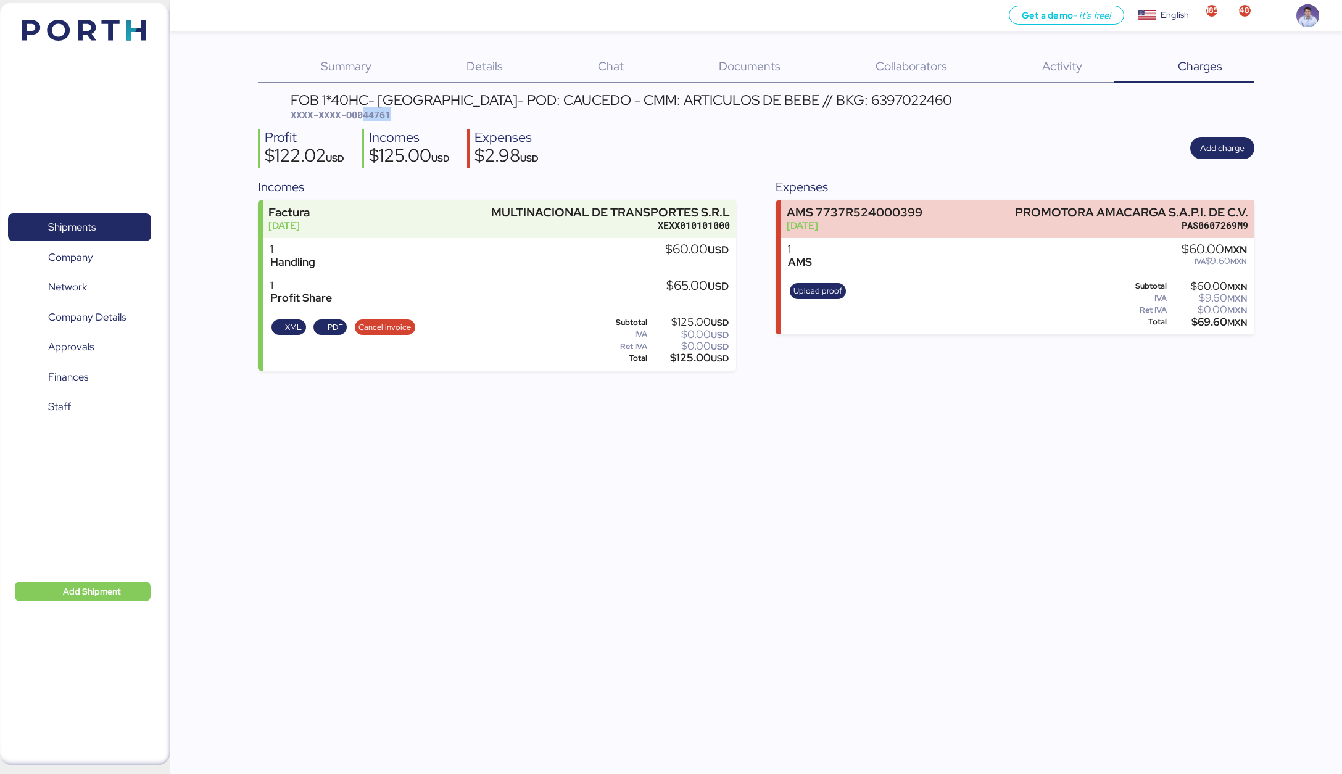
drag, startPoint x: 368, startPoint y: 114, endPoint x: 447, endPoint y: 113, distance: 78.4
click at [447, 113] on div "FOB 1*40HC- VERACRUZ- POD: CAUCEDO - CMM: ARTICULOS DE BEBE // BKG: 6397022460 …" at bounding box center [622, 107] width 662 height 29
copy span "44761"
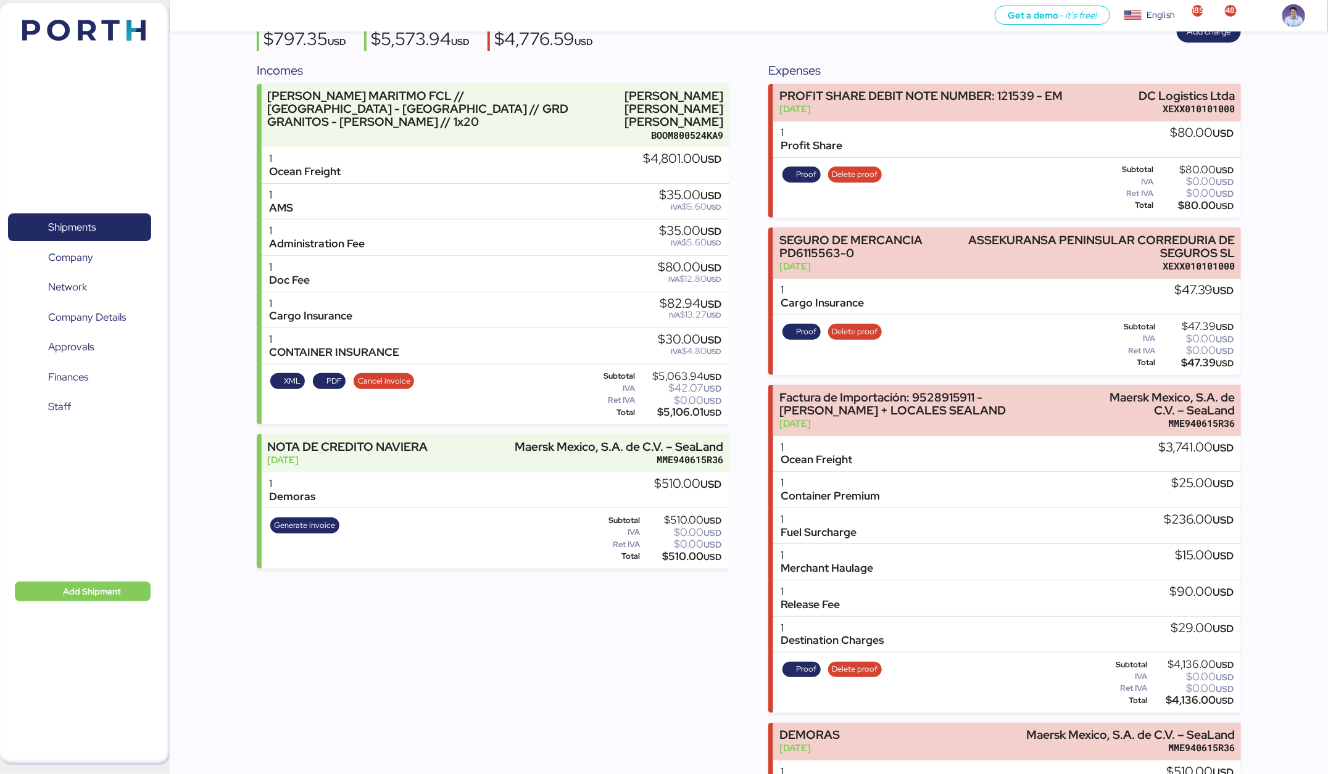
scroll to position [35, 0]
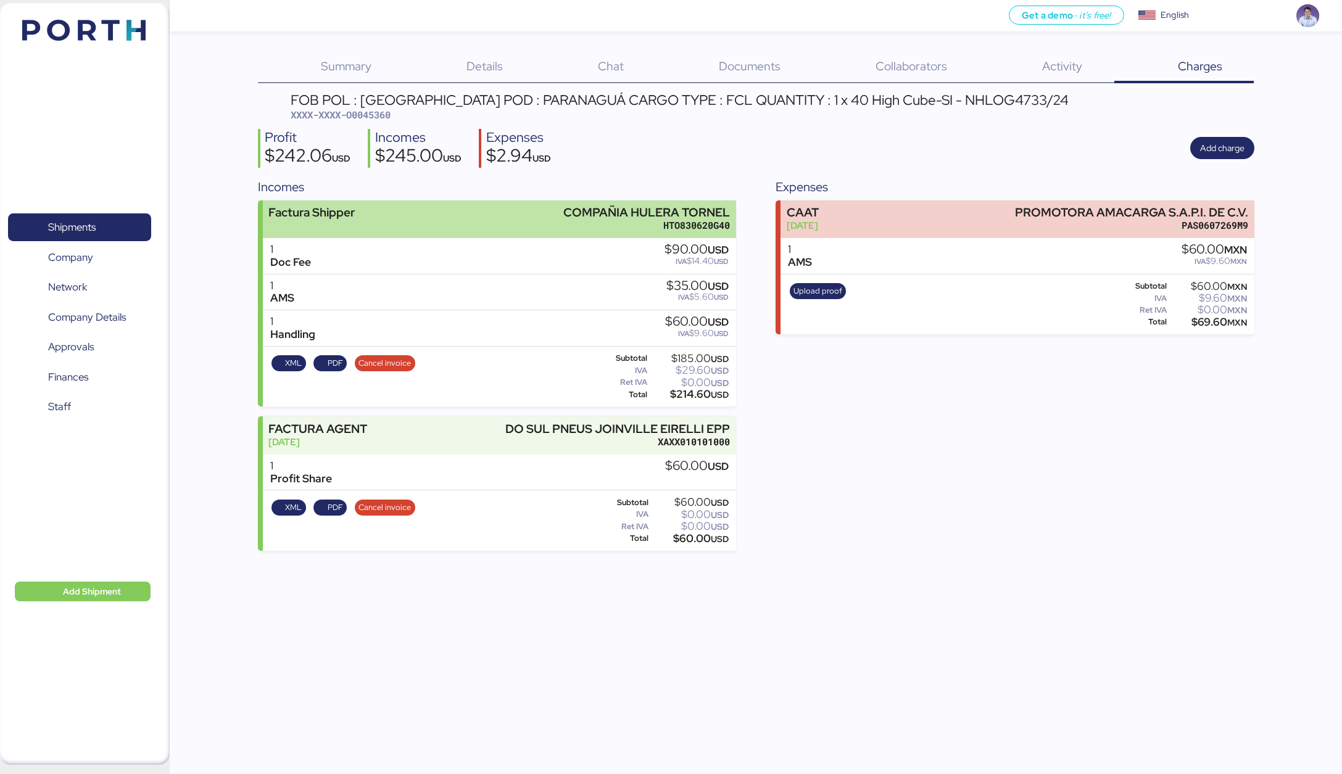
click at [562, 220] on div "Factura Shipper COMPAÑIA HULERA TORNEL HTO830620G40" at bounding box center [499, 220] width 473 height 38
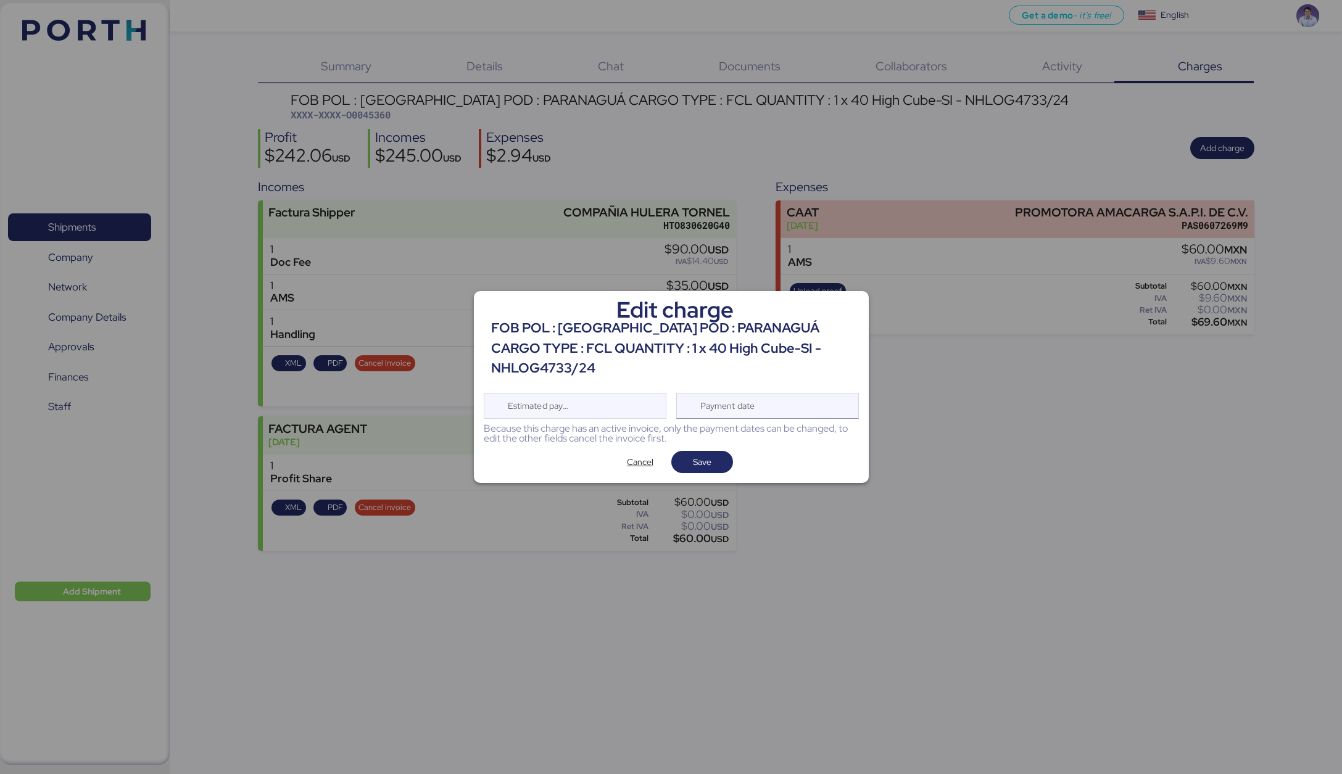
click at [723, 394] on div "Payment date" at bounding box center [728, 406] width 73 height 25
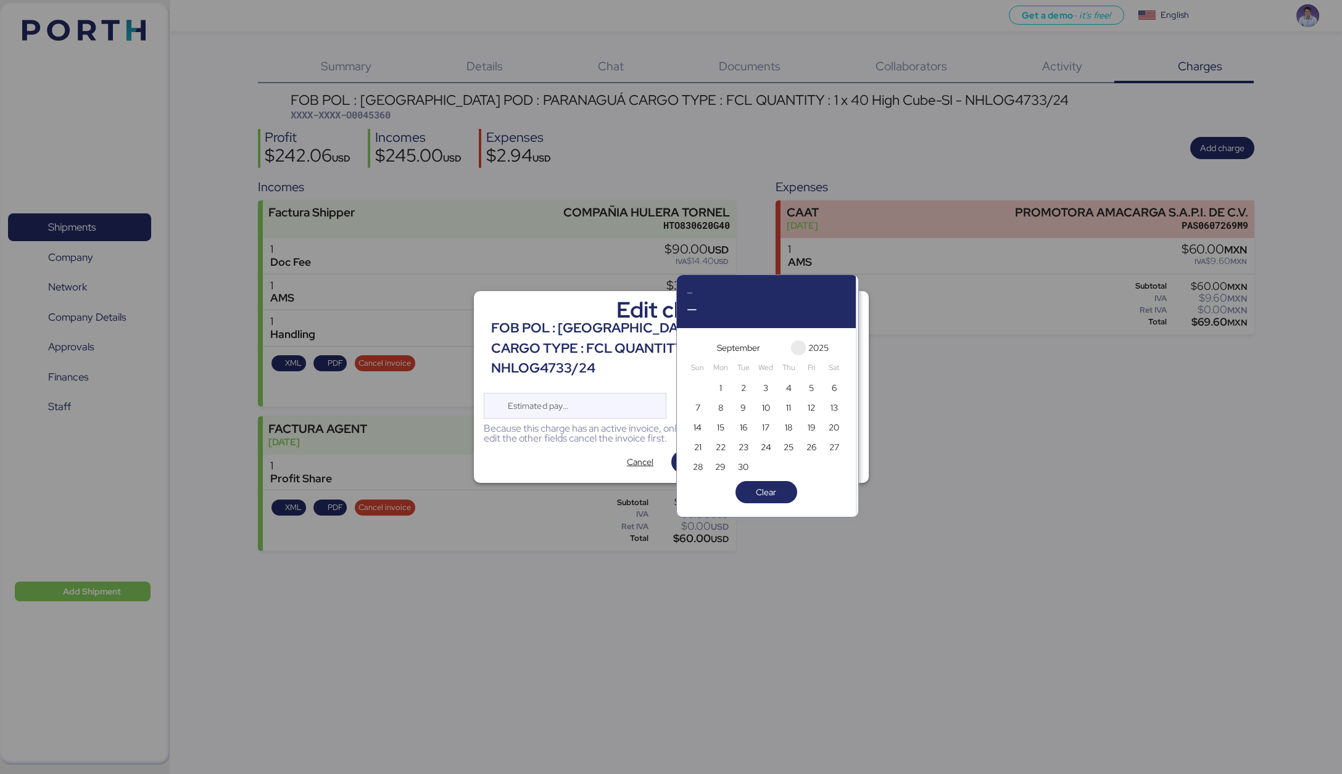
click at [794, 352] on span "button" at bounding box center [798, 348] width 15 height 15
click at [780, 354] on span "button" at bounding box center [783, 348] width 15 height 15
click at [799, 450] on div "24" at bounding box center [789, 447] width 23 height 20
click at [793, 450] on span "24" at bounding box center [789, 447] width 10 height 15
type input "[DATE]"
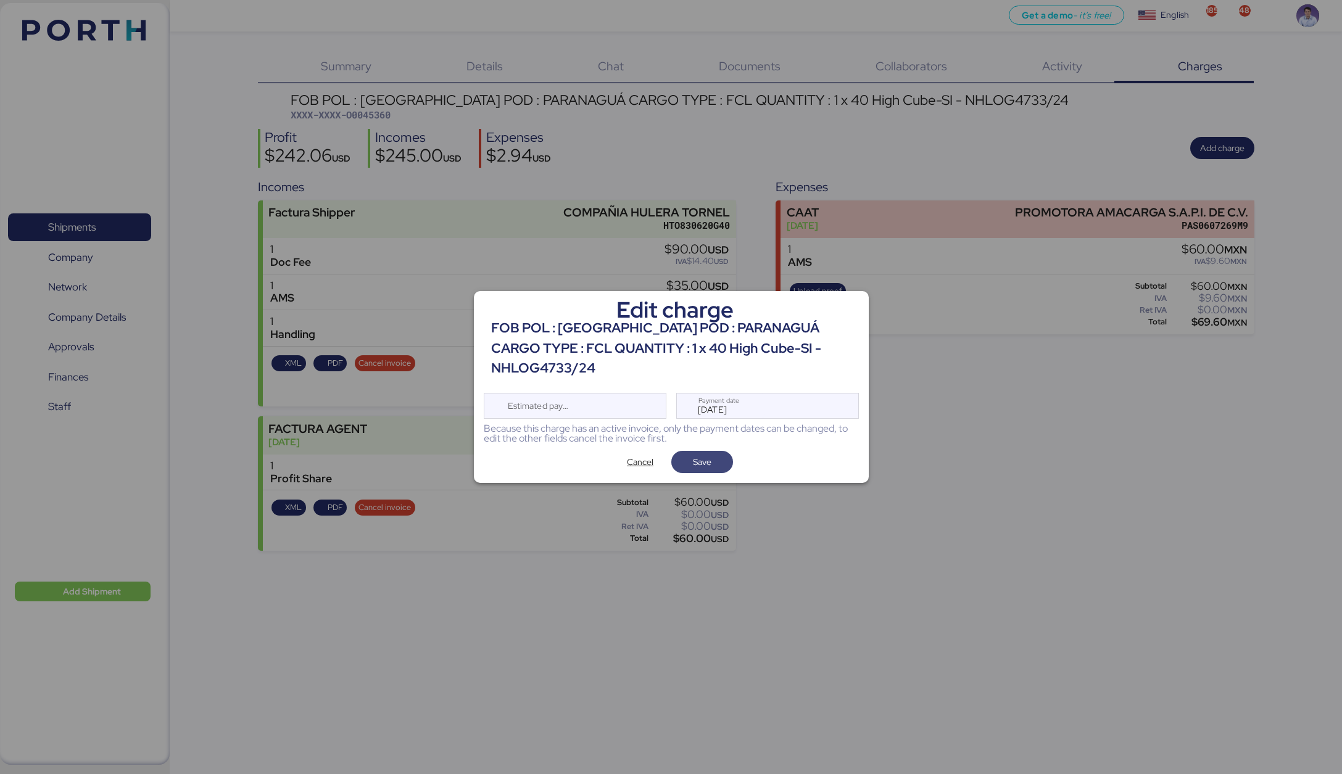
click at [716, 454] on span "Save" at bounding box center [702, 462] width 42 height 17
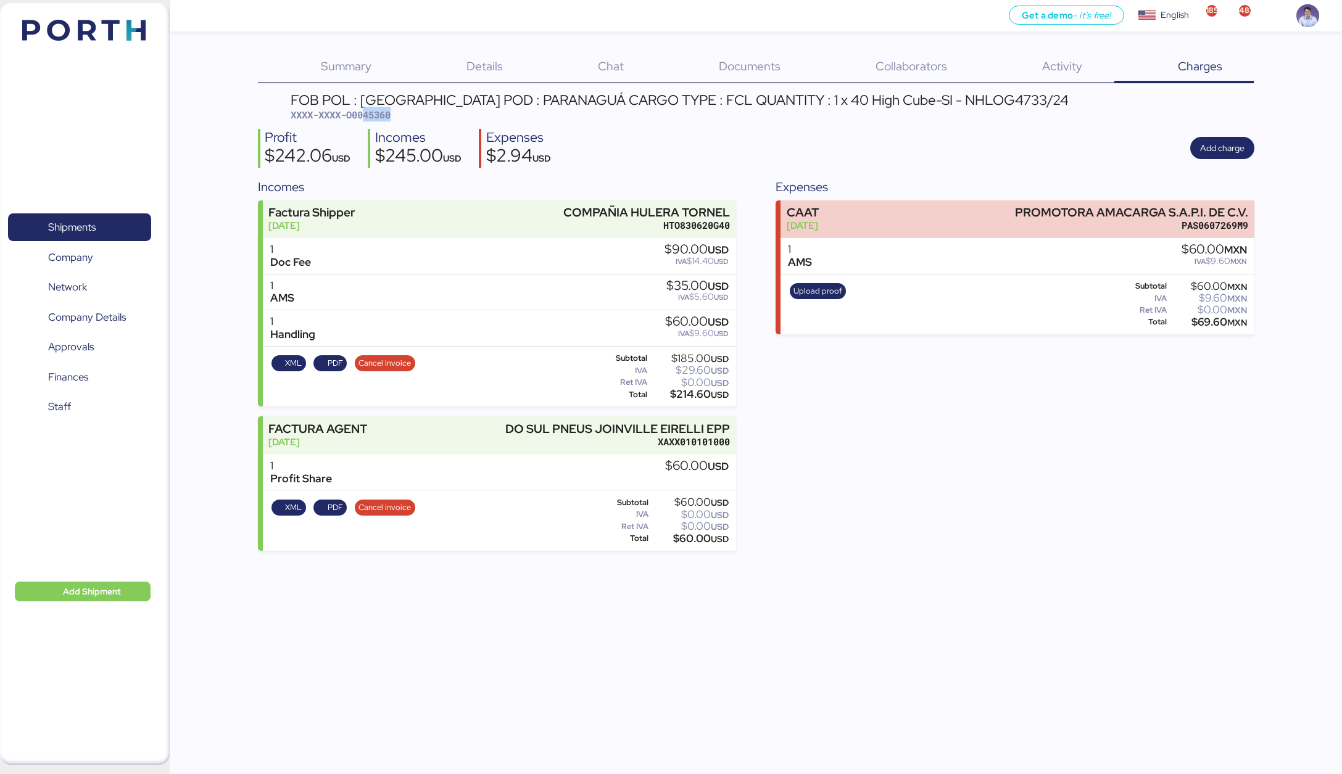
drag, startPoint x: 365, startPoint y: 112, endPoint x: 496, endPoint y: 113, distance: 130.2
click at [496, 113] on div "FOB POL : [GEOGRAPHIC_DATA] POD : PARANAGUÁ CARGO TYPE : FCL QUANTITY : 1 x 40 …" at bounding box center [680, 107] width 778 height 29
copy span "45360"
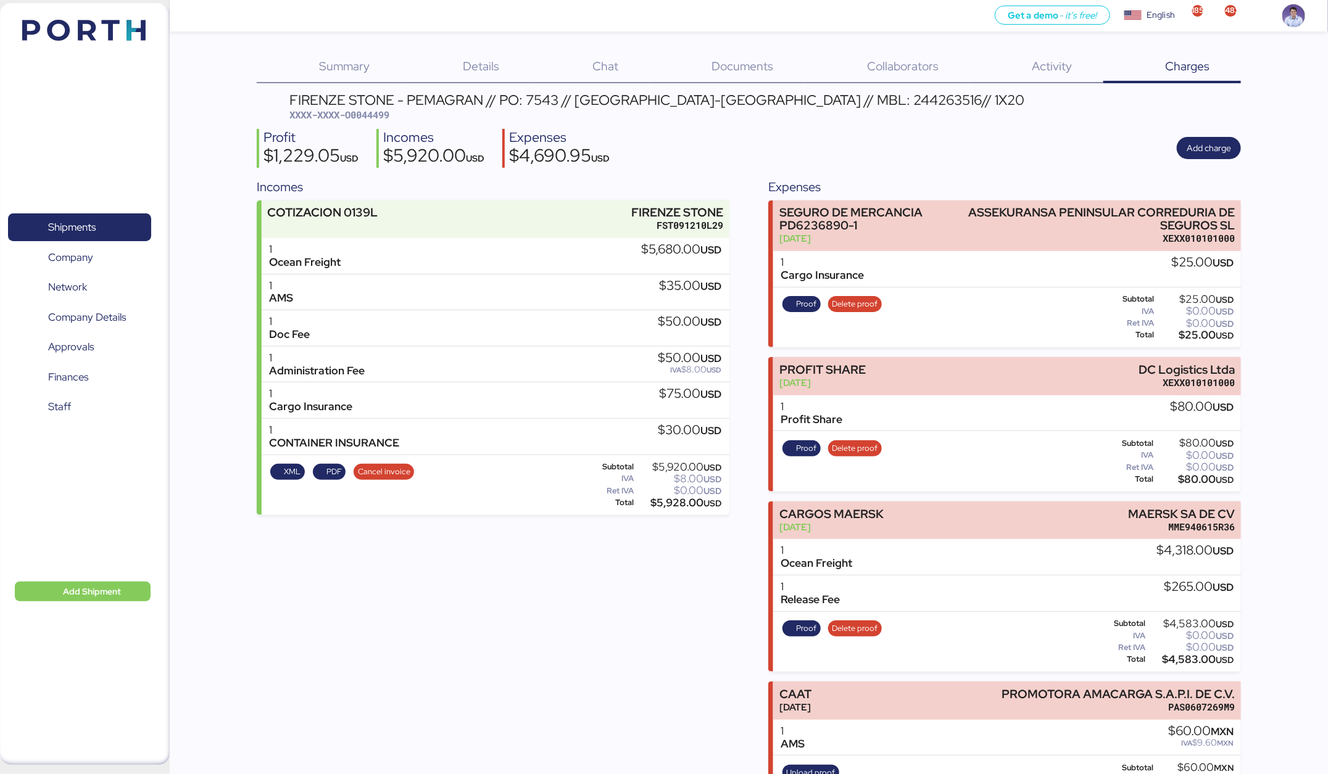
click at [756, 143] on div "Profit $1,229.05 USD Incomes $5,920.00 USD Expenses $4,690.95 USD Add charge" at bounding box center [749, 148] width 984 height 39
click at [673, 504] on div "$5,928.00 USD" at bounding box center [679, 503] width 85 height 9
copy div "5,928.00"
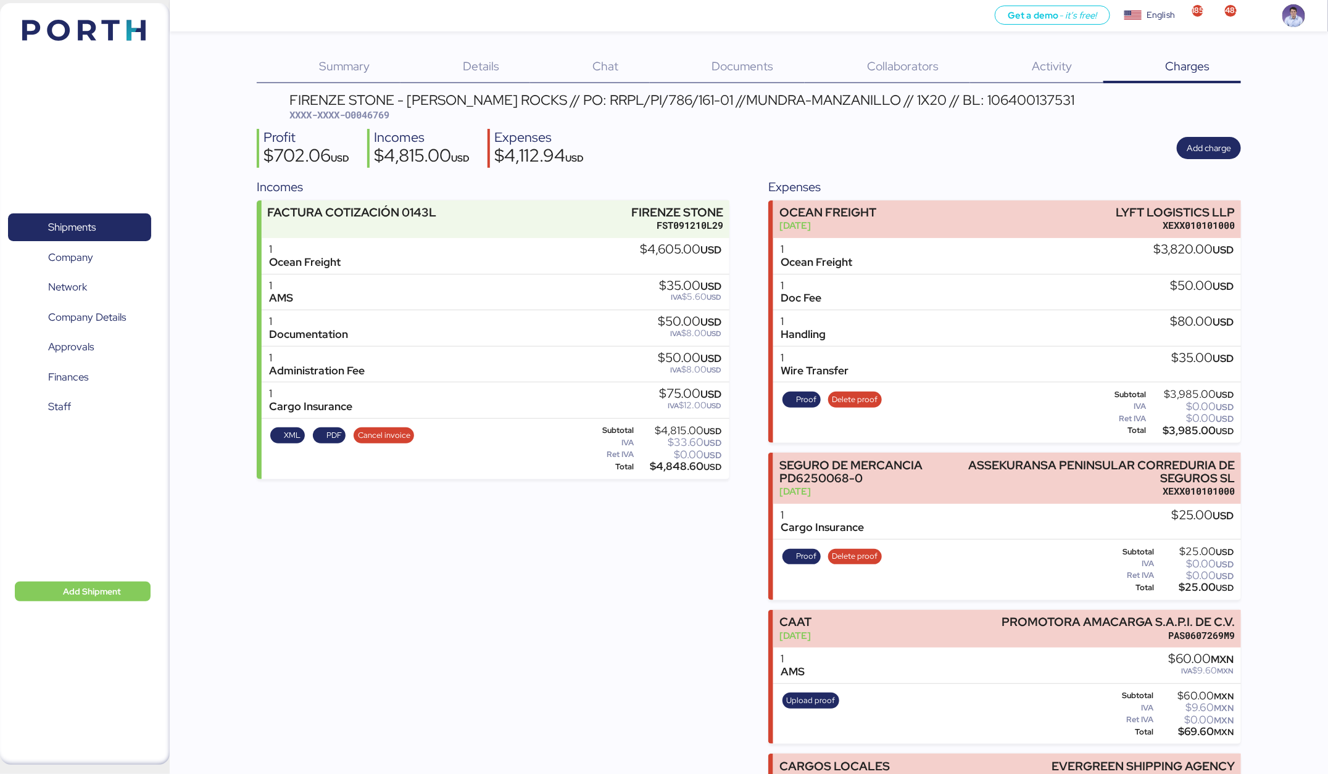
click at [660, 469] on div "$4,848.60 USD" at bounding box center [679, 466] width 86 height 9
copy div "4,848.60"
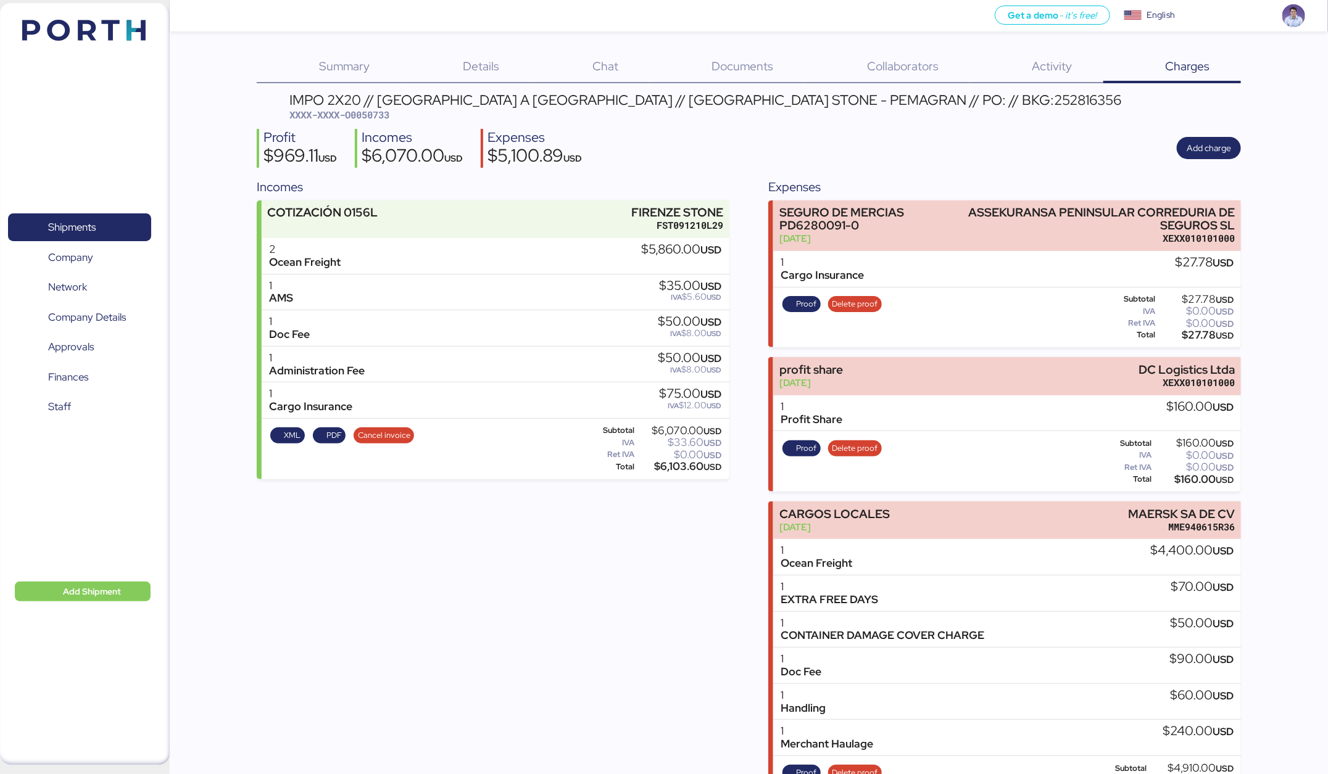
click at [225, 238] on div "Summary 0 Details 0 Chat 0 Documents 0 Collaborators 0 Activity 0 Charges 0 IMP…" at bounding box center [664, 480] width 1328 height 961
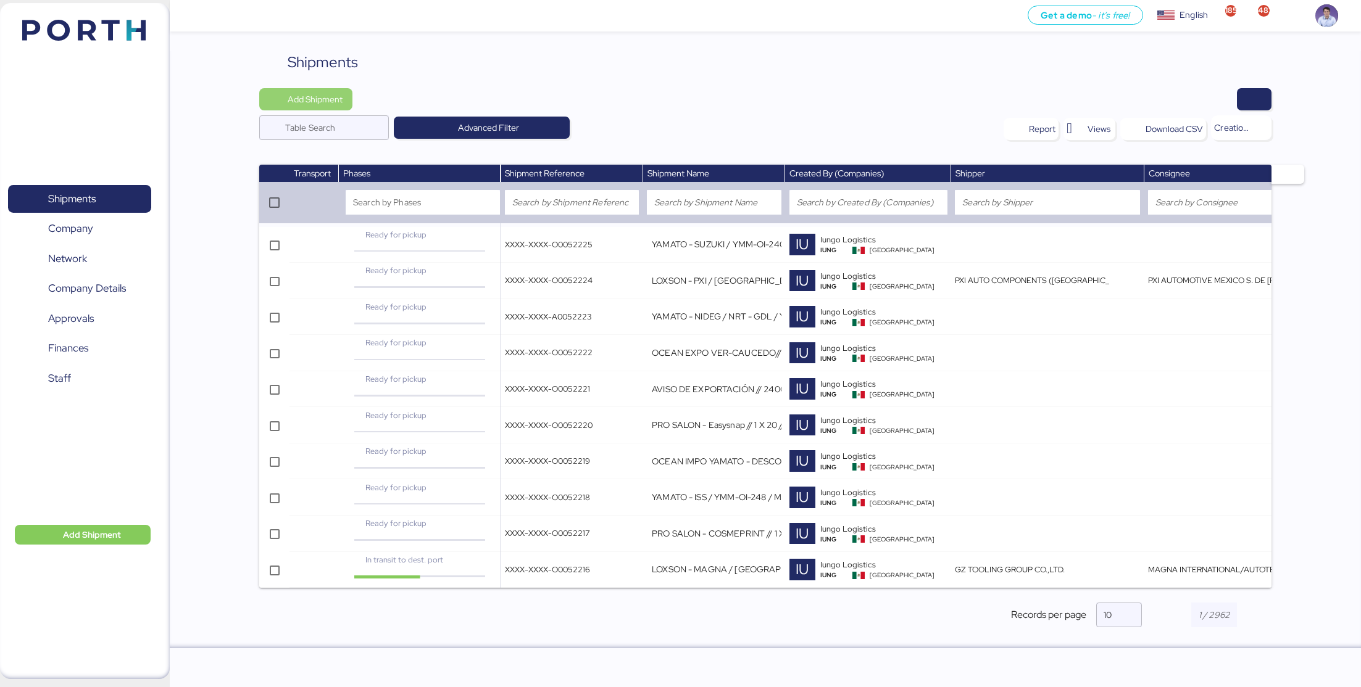
click at [330, 98] on span "Add Shipment" at bounding box center [315, 99] width 55 height 15
click at [357, 125] on div "Add Shipment Manually" at bounding box center [318, 120] width 96 height 17
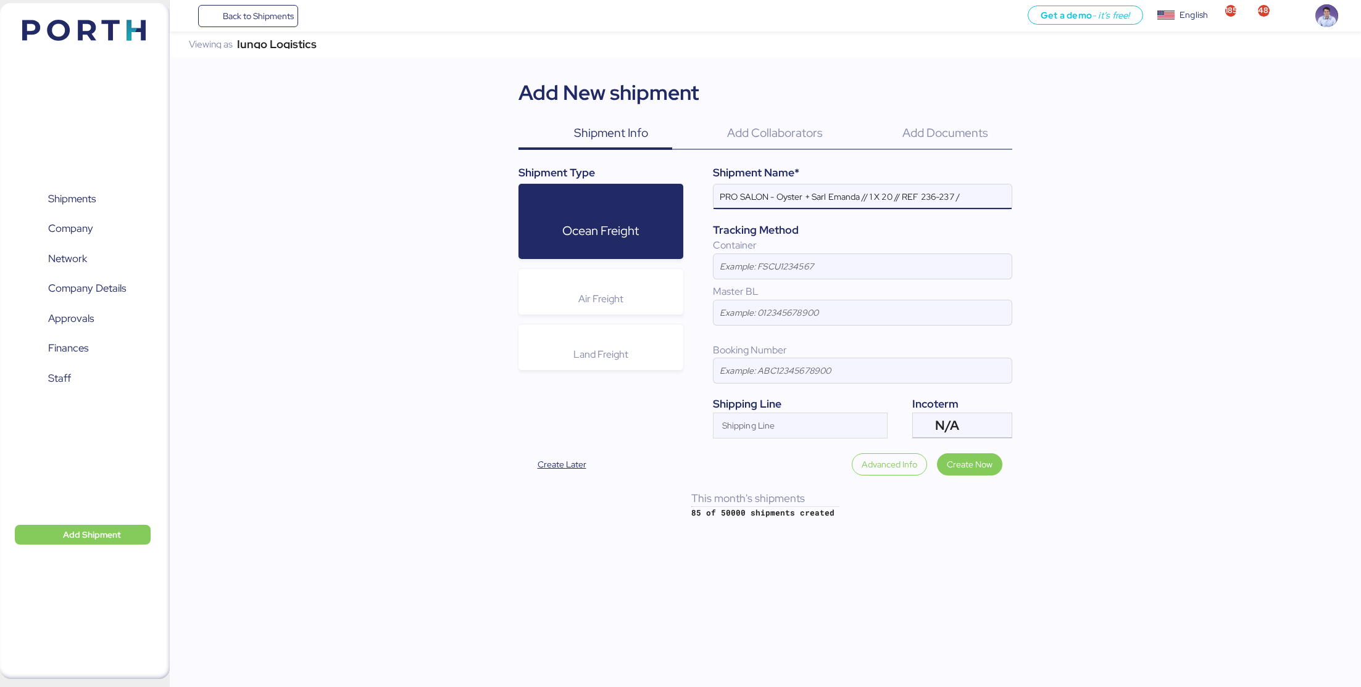
paste input "PORTH-174934"
type input "PRO SALON - Oyster + Sarl Emanda // 1 X 20 // REF 236-237 / PORTH-174934"
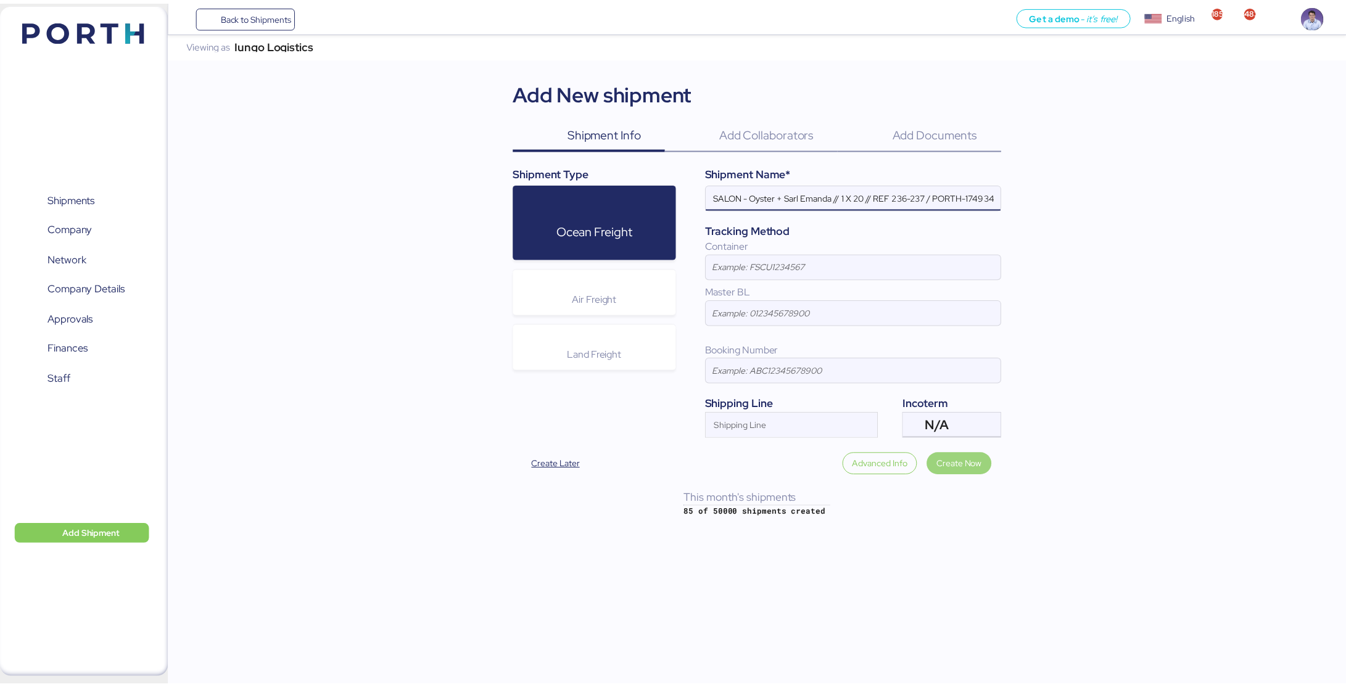
scroll to position [0, 0]
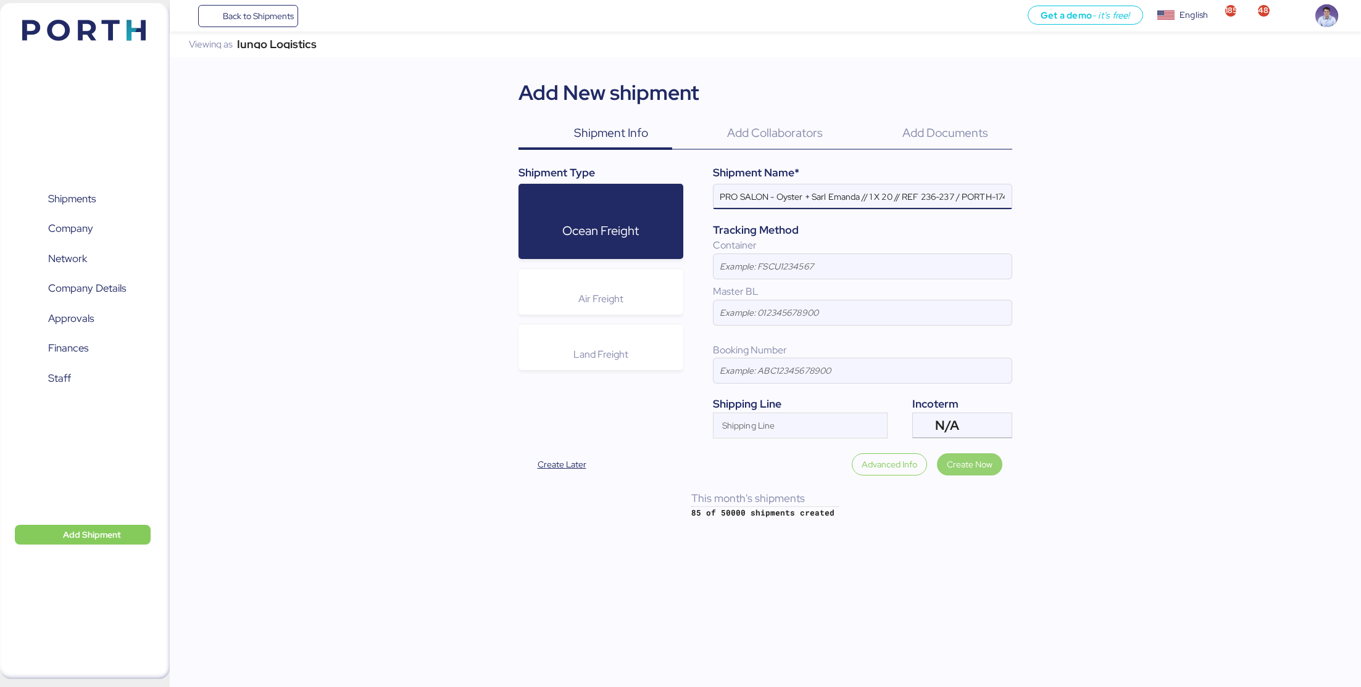
click at [994, 467] on span "Create Now" at bounding box center [969, 465] width 65 height 22
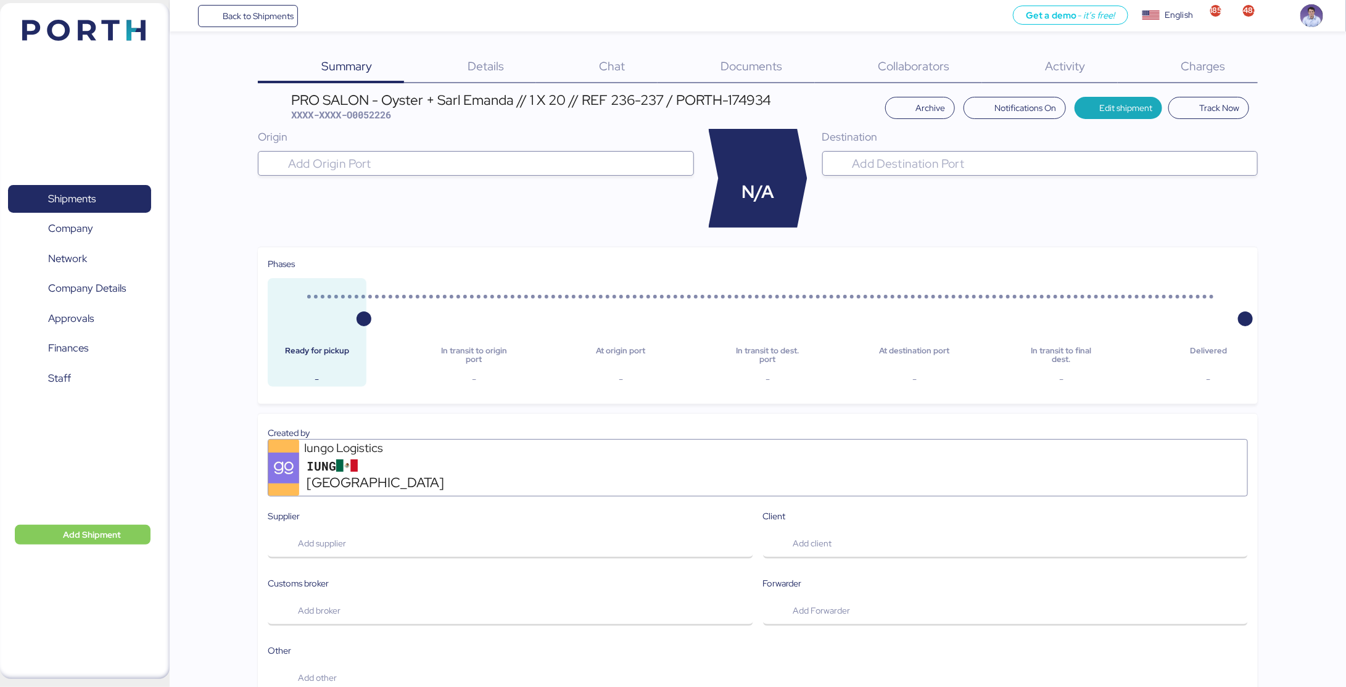
click at [383, 115] on span "XXXX-XXXX-O0052226" at bounding box center [341, 115] width 100 height 12
copy span "O0052226"
click at [1124, 107] on span "Edit shipment" at bounding box center [1126, 108] width 53 height 15
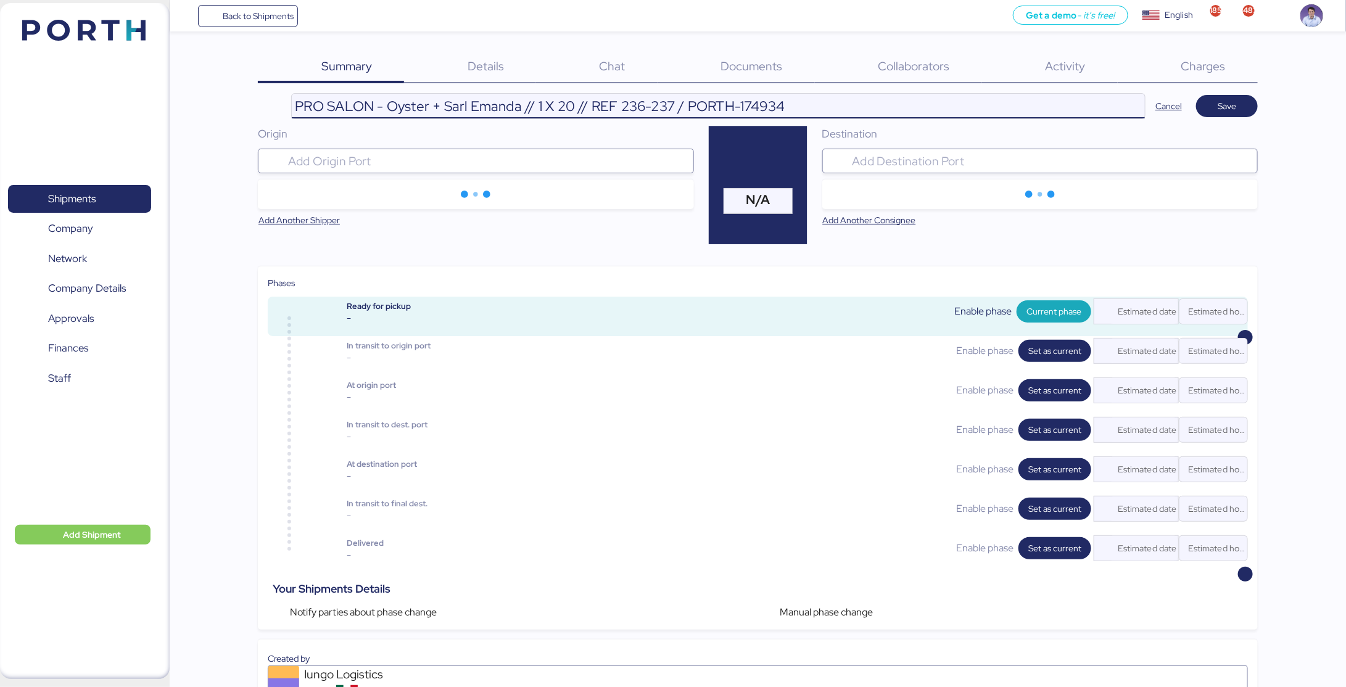
drag, startPoint x: 687, startPoint y: 104, endPoint x: 54, endPoint y: 95, distance: 632.6
click at [667, 104] on input "PRO SALON - Oyster + Sarl Emanda // 1 X 20 // REF 236-237 / PORTH-174934" at bounding box center [718, 106] width 853 height 25
drag, startPoint x: 667, startPoint y: 104, endPoint x: 27, endPoint y: 89, distance: 640.1
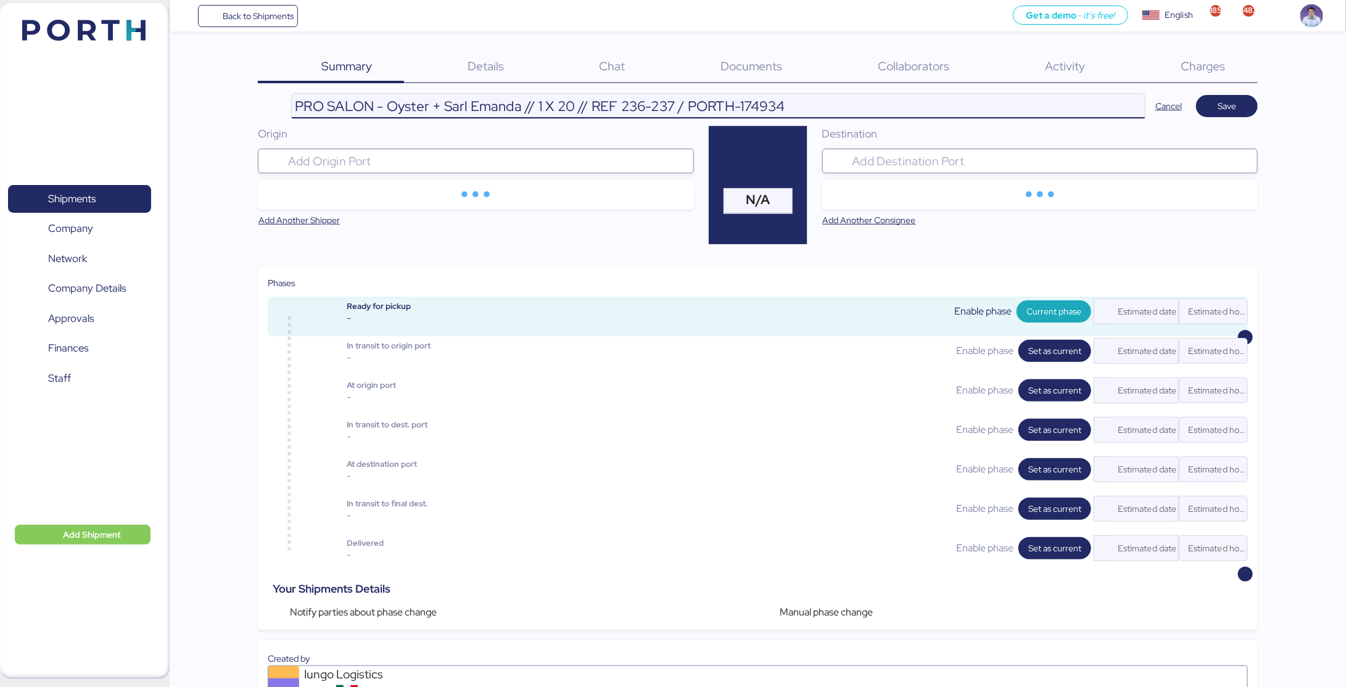
paste input "2 X 40 IMO"
type input "PRO SALON - Oyster + Sarl Emanda // 2 X 40 IMO // REF 236-237 / PORTH-174934"
click at [1248, 116] on span "Save" at bounding box center [1228, 106] width 62 height 22
